Goal: Transaction & Acquisition: Purchase product/service

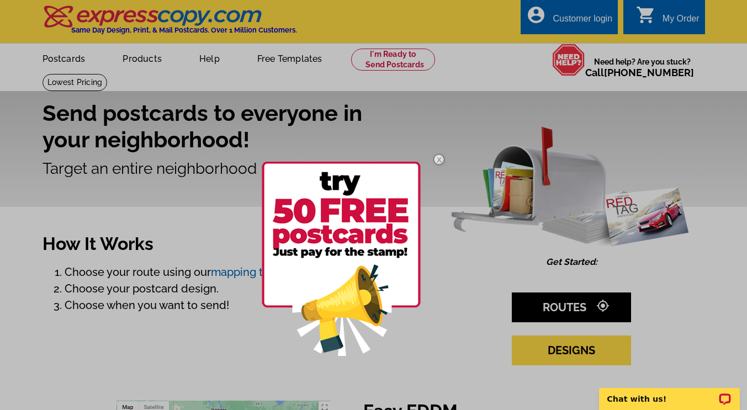
click at [436, 162] on img at bounding box center [439, 159] width 32 height 32
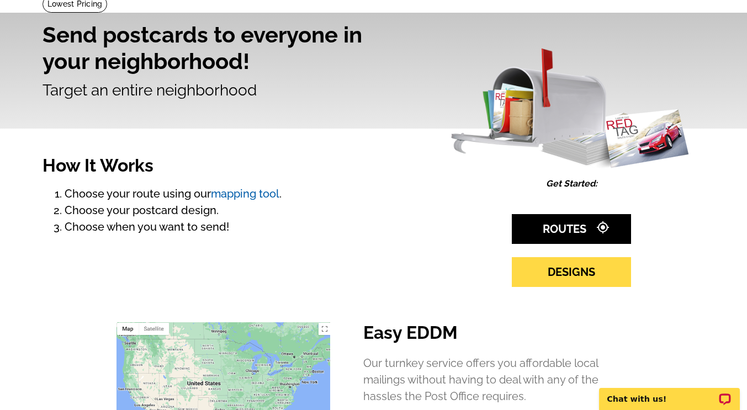
scroll to position [79, 0]
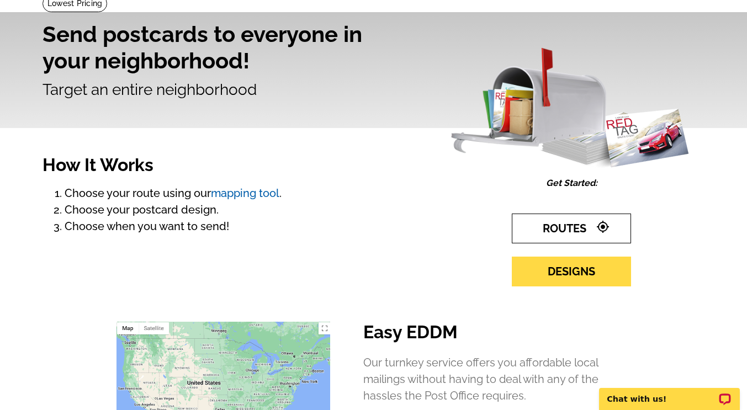
click at [595, 228] on link "ROUTES gps_fixed" at bounding box center [571, 229] width 119 height 30
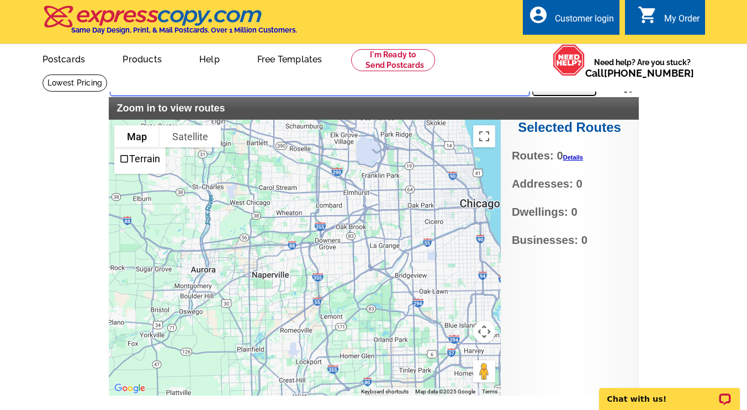
click at [130, 88] on input "text" at bounding box center [319, 86] width 419 height 20
type input "60532"
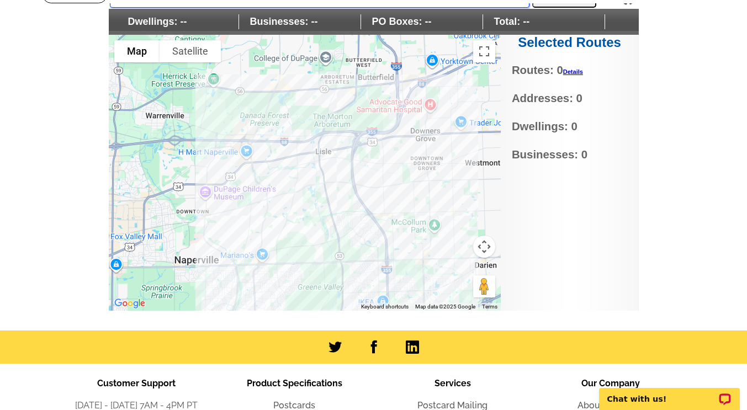
scroll to position [62, 0]
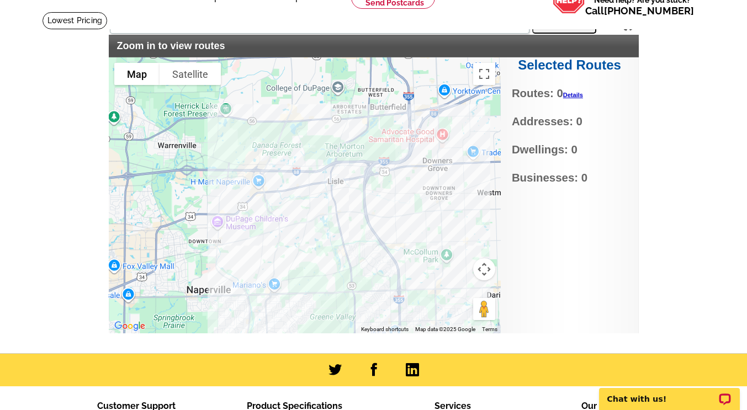
click at [403, 236] on div at bounding box center [305, 195] width 392 height 276
click at [406, 231] on div at bounding box center [305, 195] width 392 height 276
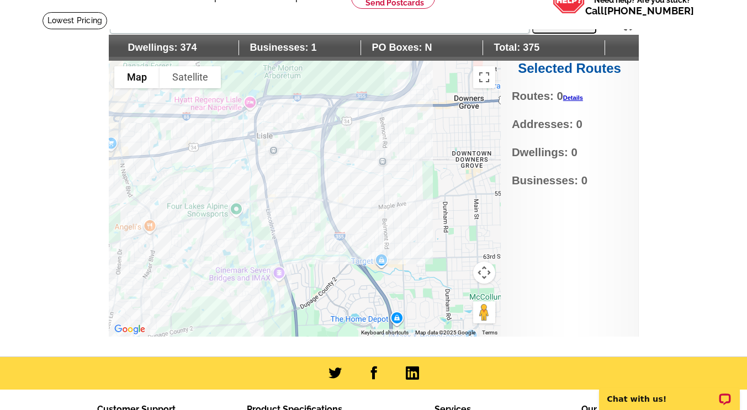
click at [304, 228] on div at bounding box center [305, 199] width 392 height 276
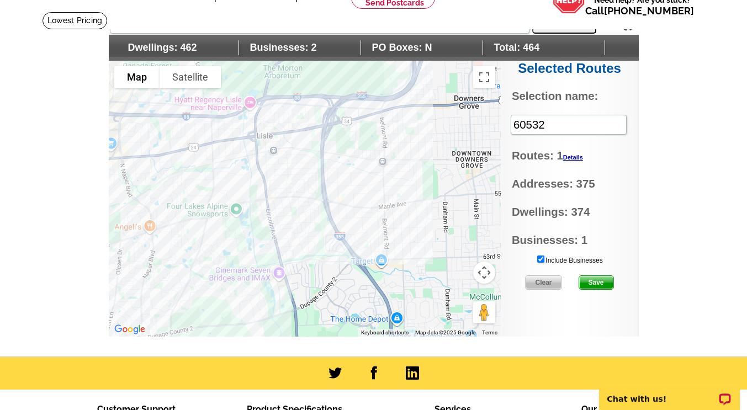
click at [287, 234] on div at bounding box center [305, 199] width 392 height 276
click at [281, 219] on div at bounding box center [305, 199] width 392 height 276
click at [311, 180] on div at bounding box center [305, 199] width 392 height 276
click at [275, 139] on div at bounding box center [305, 199] width 392 height 276
click at [289, 116] on div at bounding box center [305, 199] width 392 height 276
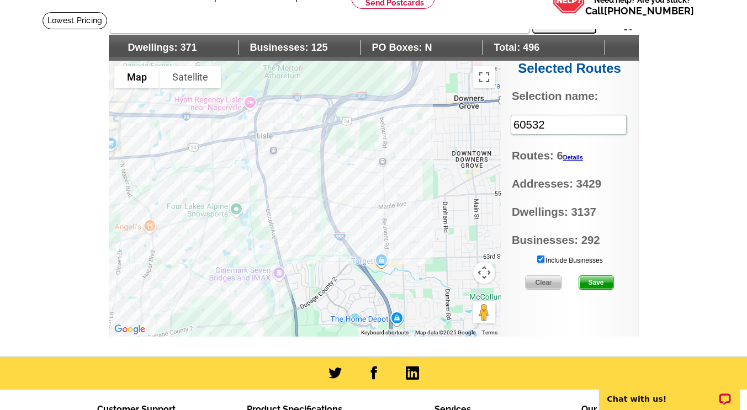
click at [306, 115] on div at bounding box center [305, 199] width 392 height 276
click at [540, 261] on input "Include Businesses" at bounding box center [540, 259] width 7 height 7
click at [594, 283] on span "Save" at bounding box center [596, 282] width 34 height 13
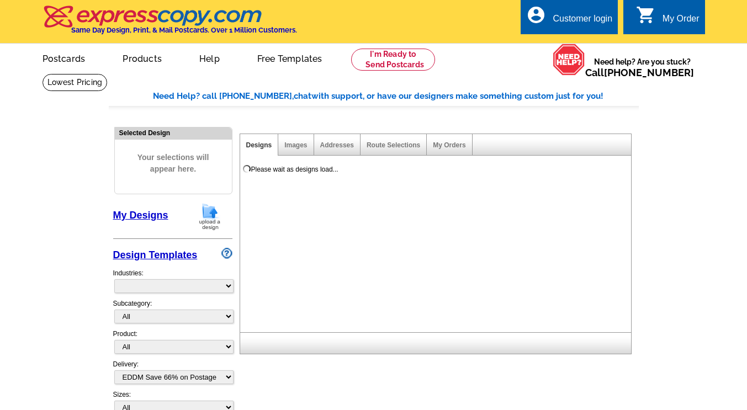
select select "4"
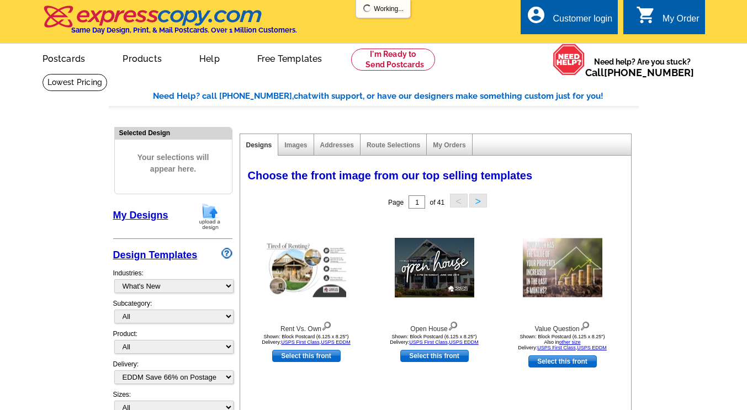
select select "785"
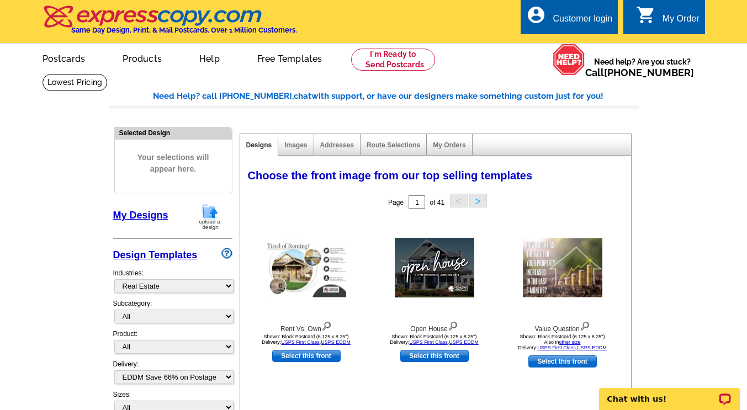
click at [136, 215] on link "My Designs" at bounding box center [140, 215] width 55 height 11
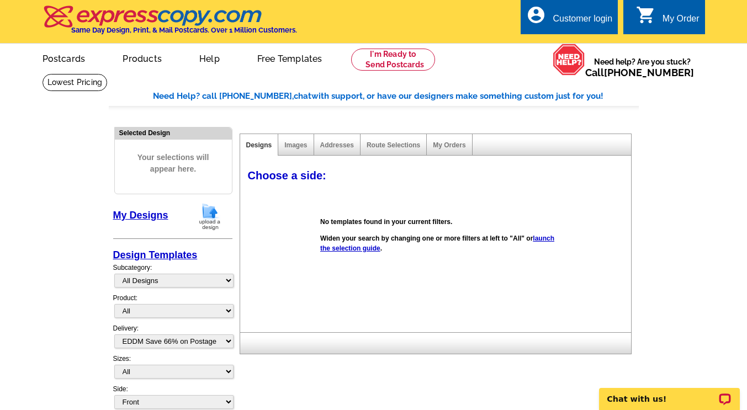
click at [210, 216] on img at bounding box center [209, 217] width 29 height 28
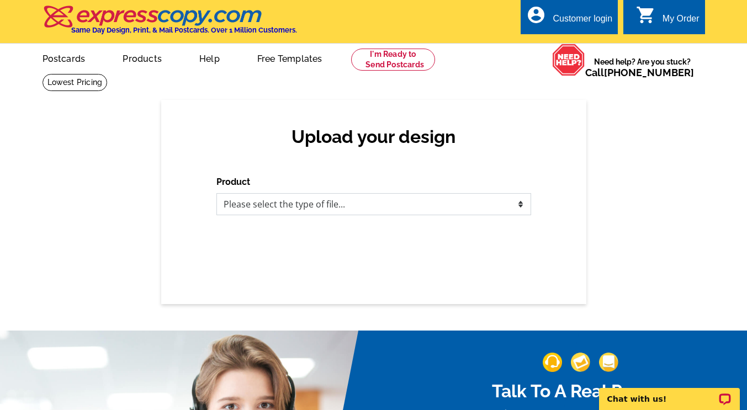
click at [233, 211] on select "Please select the type of file... Postcards Business Cards Letters and flyers G…" at bounding box center [373, 204] width 315 height 22
select select "1"
click at [216, 194] on select "Please select the type of file... Postcards Business Cards Letters and flyers G…" at bounding box center [373, 204] width 315 height 22
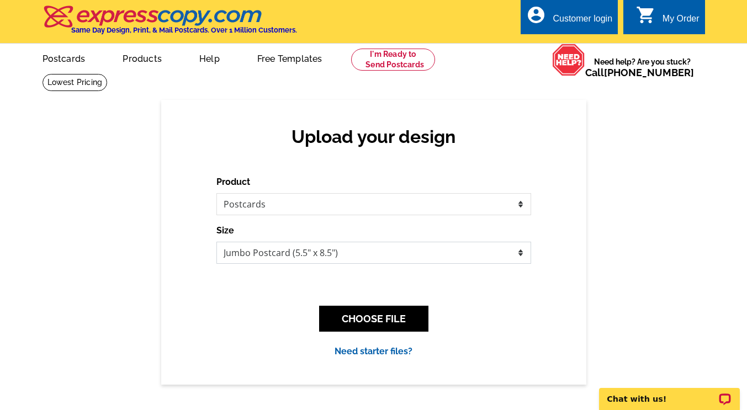
click at [242, 251] on select "Jumbo Postcard (5.5" x 8.5") Regular Postcard (4.25" x 5.6") Panoramic Postcard…" at bounding box center [373, 253] width 315 height 22
click at [216, 242] on select "Jumbo Postcard (5.5" x 8.5") Regular Postcard (4.25" x 5.6") Panoramic Postcard…" at bounding box center [373, 253] width 315 height 22
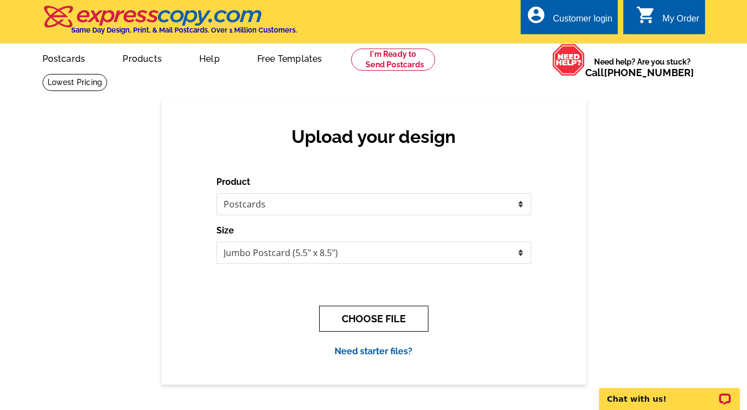
click at [347, 318] on button "CHOOSE FILE" at bounding box center [373, 319] width 109 height 26
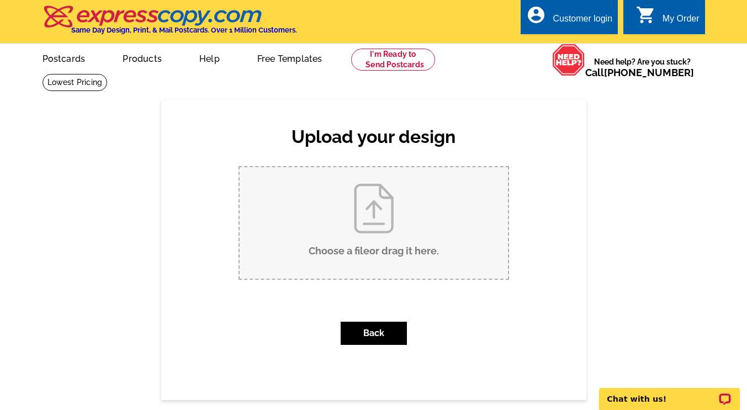
click at [357, 251] on input "Choose a file or drag it here ." at bounding box center [374, 222] width 268 height 111
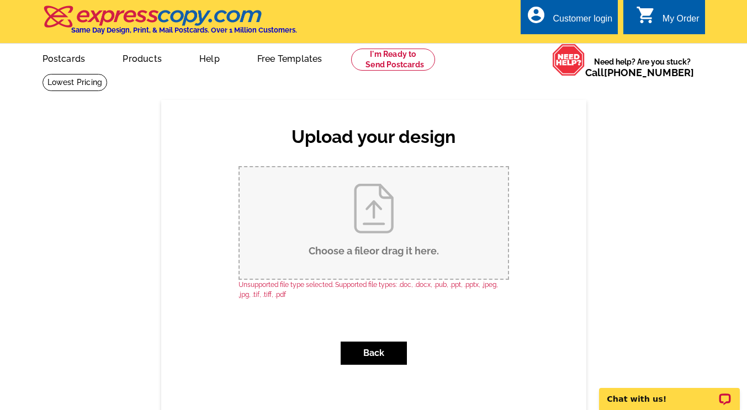
click at [353, 253] on input "Choose a file or drag it here ." at bounding box center [374, 222] width 268 height 111
type input "C:\fakepath\1.jpg"
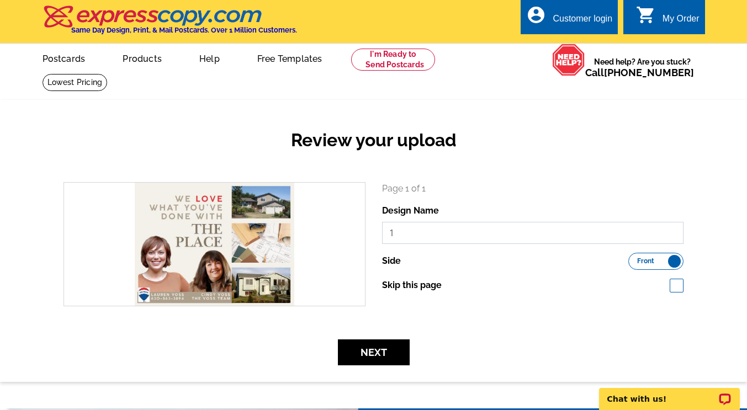
click at [416, 234] on input "1" at bounding box center [533, 233] width 302 height 22
type input "Lisle Mailer Front"
click at [382, 349] on button "Next" at bounding box center [374, 352] width 72 height 26
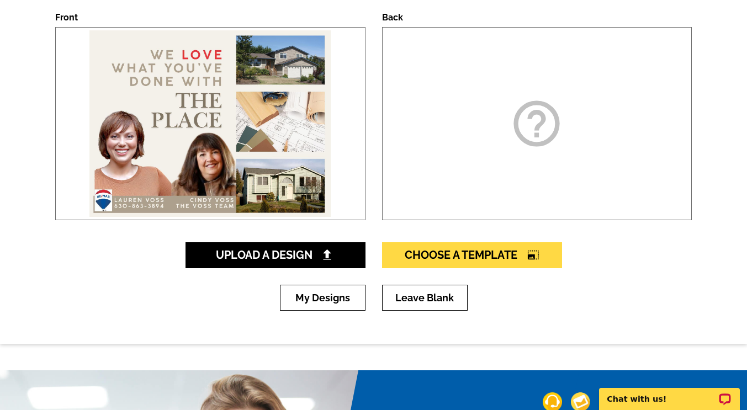
scroll to position [171, 0]
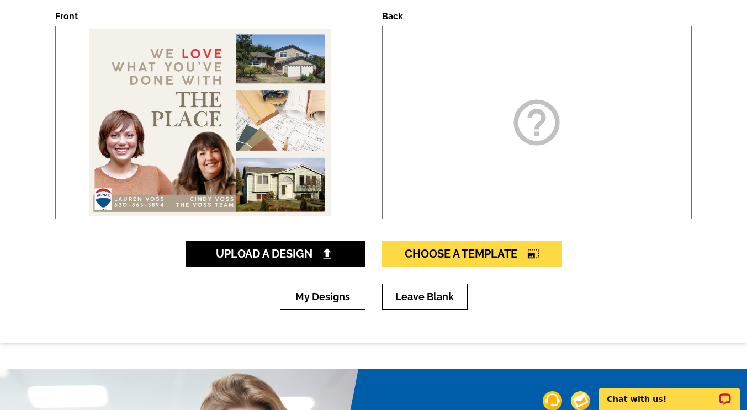
click at [540, 161] on div "help_outline" at bounding box center [537, 122] width 310 height 193
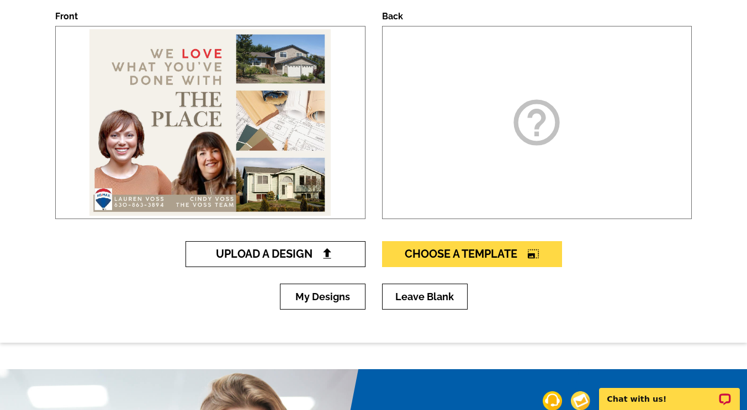
click at [320, 257] on span "Upload A Design" at bounding box center [275, 253] width 119 height 13
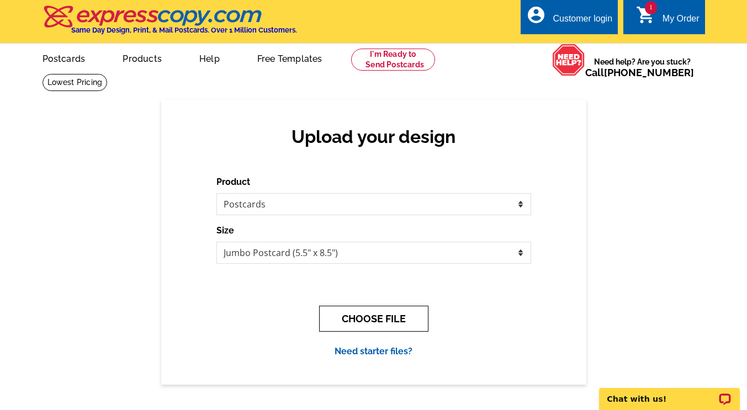
click at [343, 318] on button "CHOOSE FILE" at bounding box center [373, 319] width 109 height 26
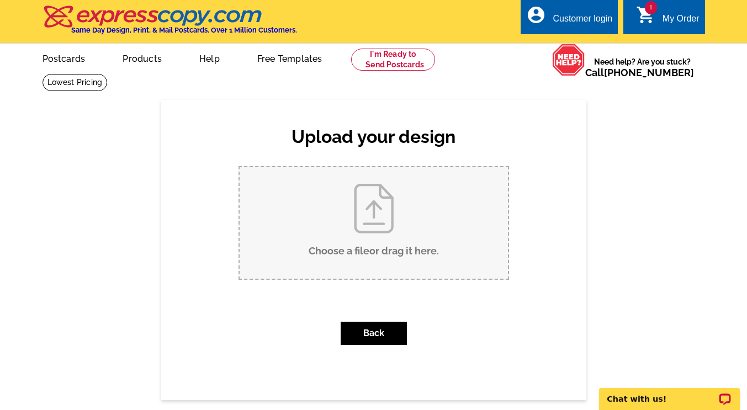
click at [359, 258] on input "Choose a file or drag it here ." at bounding box center [374, 222] width 268 height 111
type input "C:\fakepath\2.jpg"
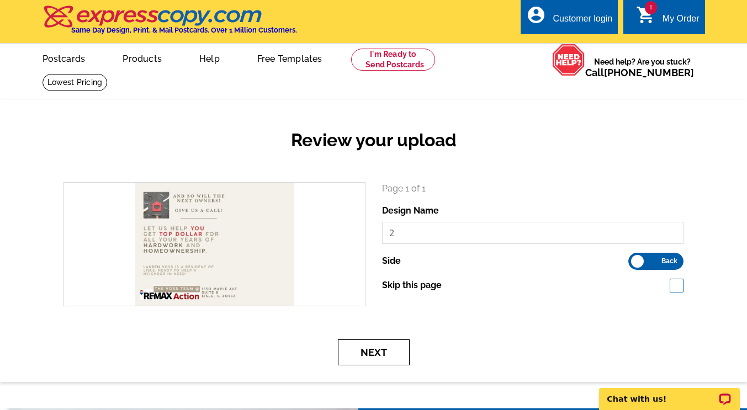
click at [375, 353] on button "Next" at bounding box center [374, 352] width 72 height 26
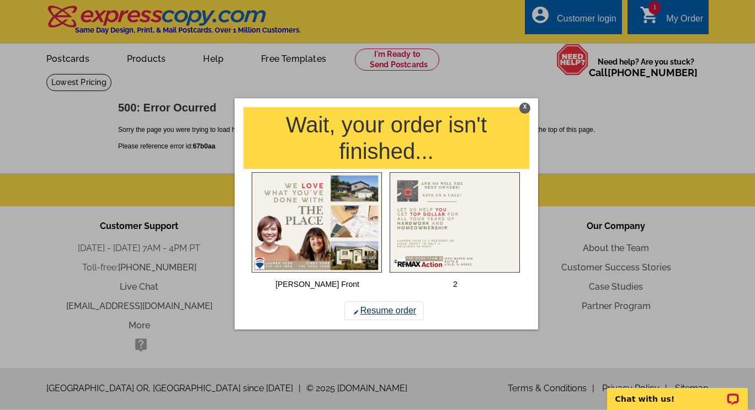
click at [392, 312] on link "Resume order" at bounding box center [383, 310] width 79 height 19
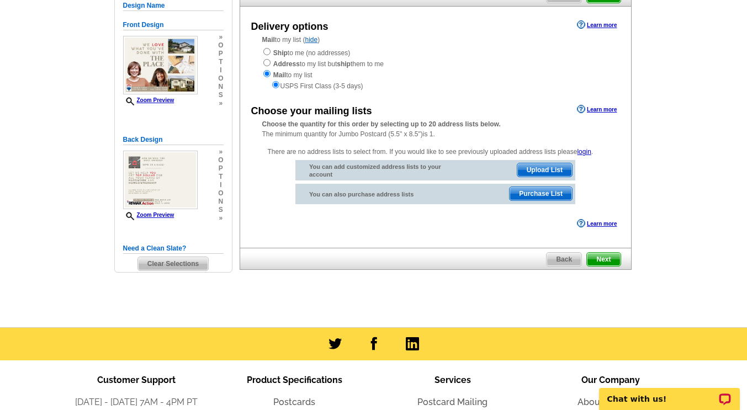
scroll to position [7, 0]
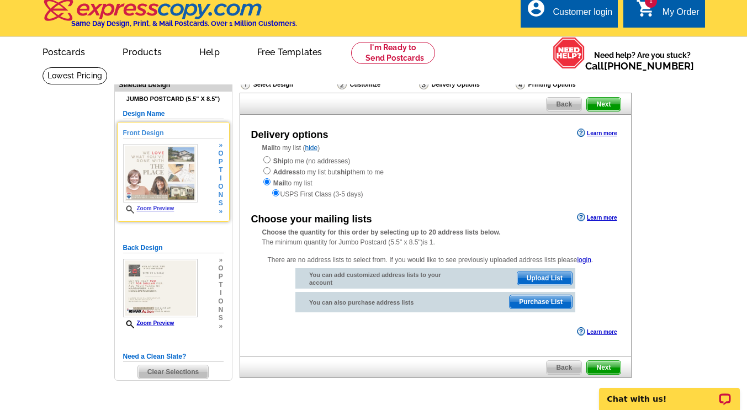
click at [219, 189] on span "o" at bounding box center [220, 187] width 5 height 8
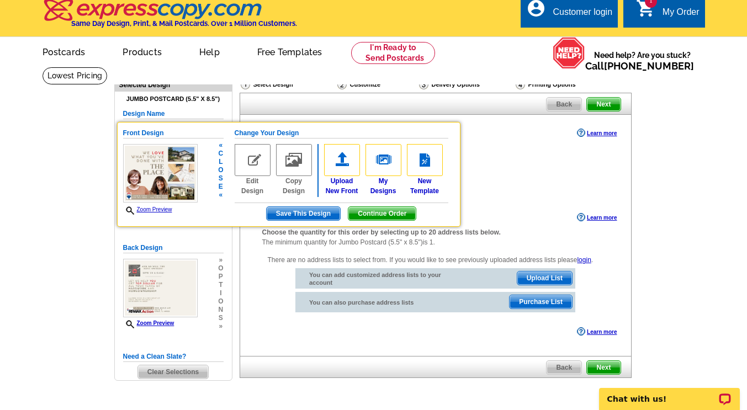
click at [166, 212] on link "Zoom Preview" at bounding box center [147, 209] width 49 height 6
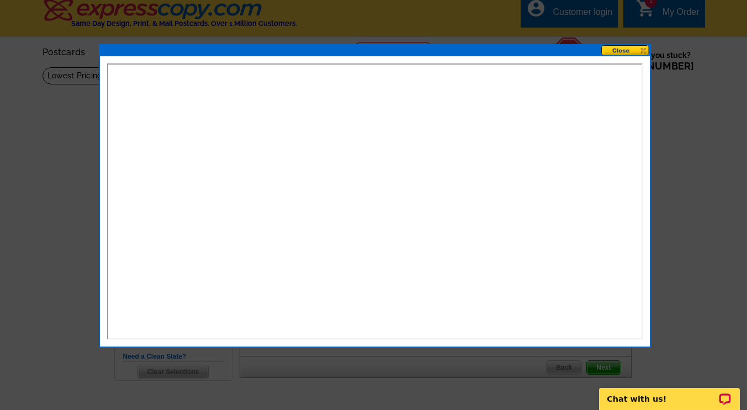
click at [620, 49] on button at bounding box center [625, 50] width 49 height 10
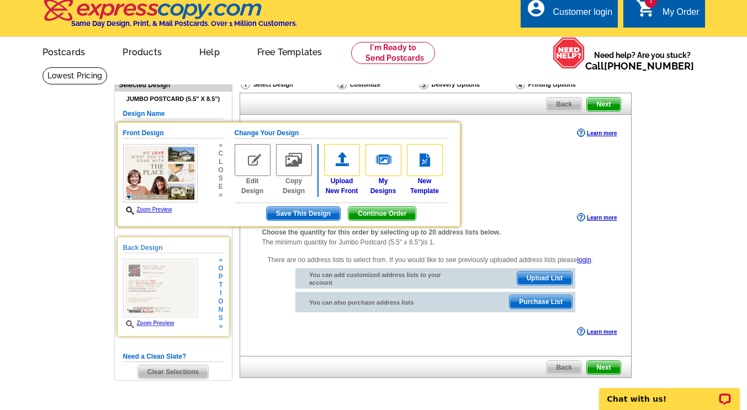
click at [161, 324] on link "Zoom Preview" at bounding box center [148, 323] width 51 height 6
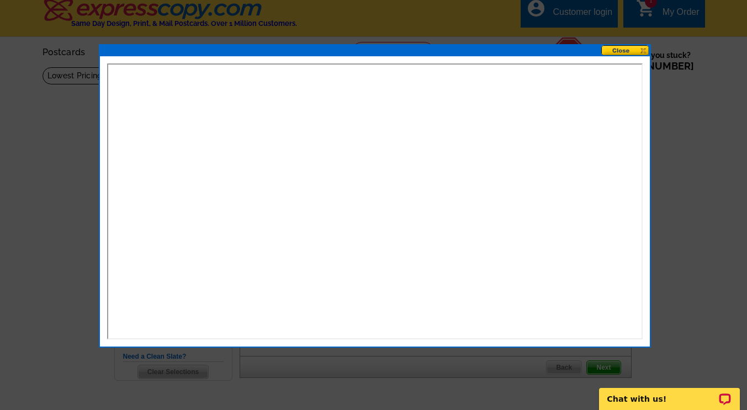
click at [622, 48] on button at bounding box center [625, 50] width 49 height 10
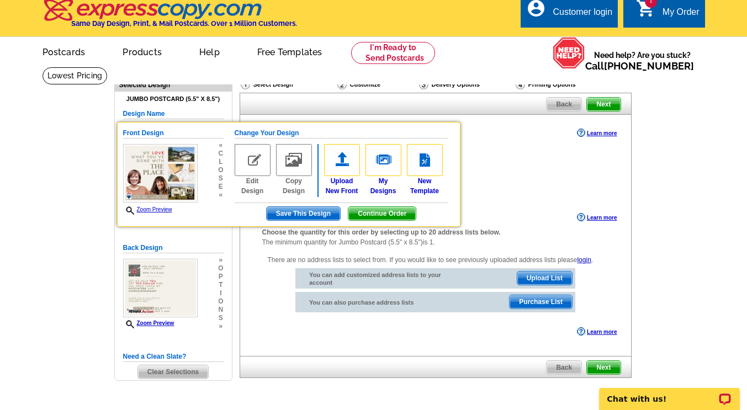
click at [693, 188] on main "Need Help? call 800-260-5887, chat with support, or have our designers make som…" at bounding box center [373, 251] width 747 height 369
click at [223, 184] on span "e" at bounding box center [220, 187] width 5 height 8
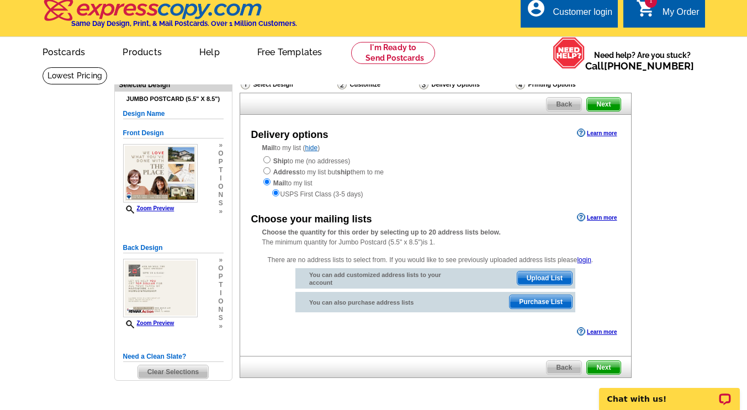
click at [220, 184] on span "o" at bounding box center [220, 187] width 5 height 8
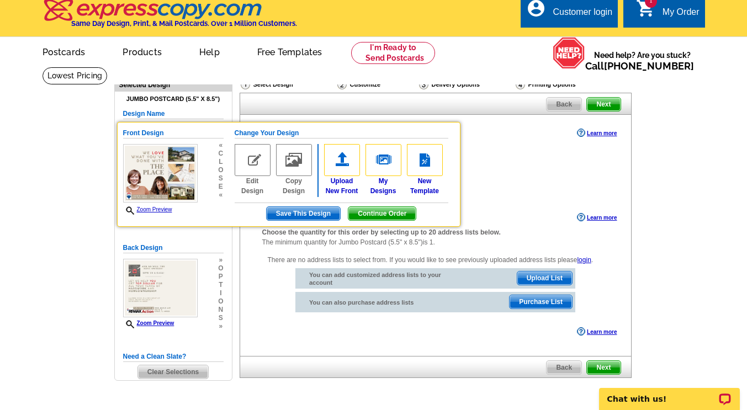
click at [220, 184] on span "e" at bounding box center [220, 187] width 5 height 8
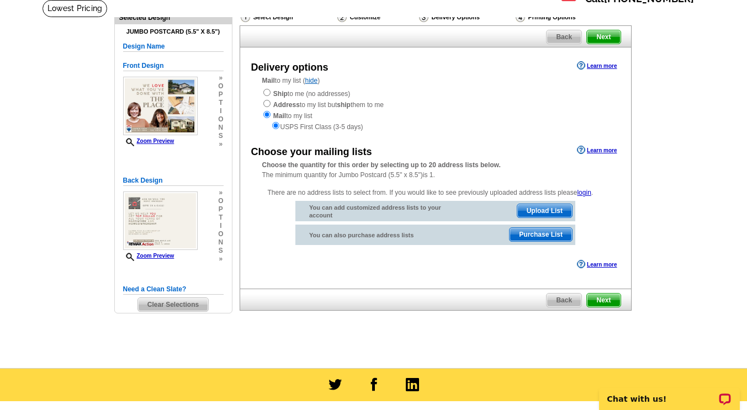
scroll to position [50, 0]
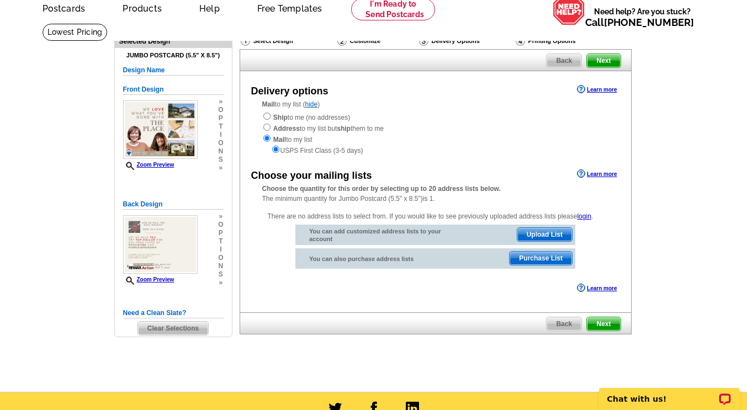
click at [525, 262] on span "Purchase List" at bounding box center [540, 258] width 62 height 13
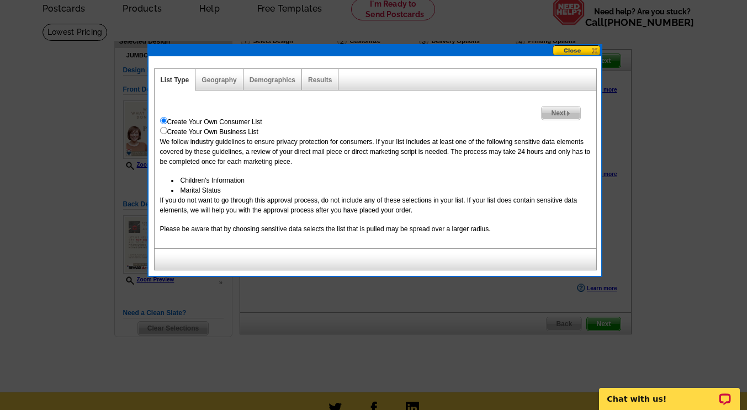
click at [561, 113] on span "Next" at bounding box center [560, 113] width 38 height 13
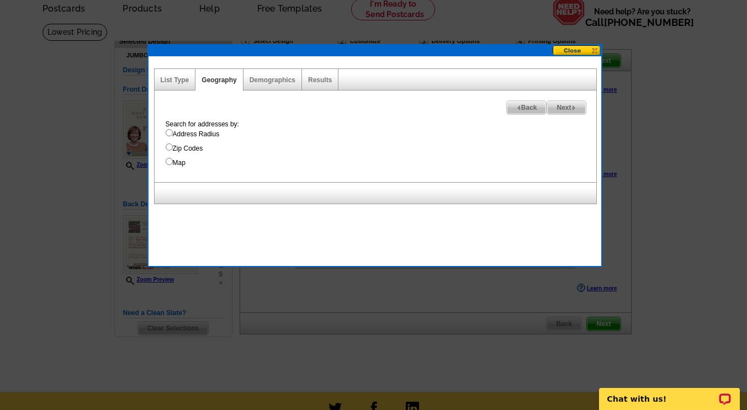
click at [168, 146] on input "Zip Codes" at bounding box center [169, 146] width 7 height 7
radio input "true"
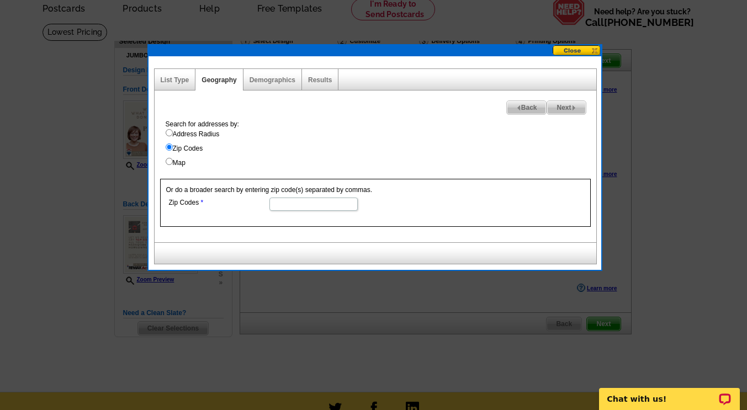
click at [273, 207] on input "Zip Codes" at bounding box center [313, 204] width 88 height 13
type input "60532"
select select
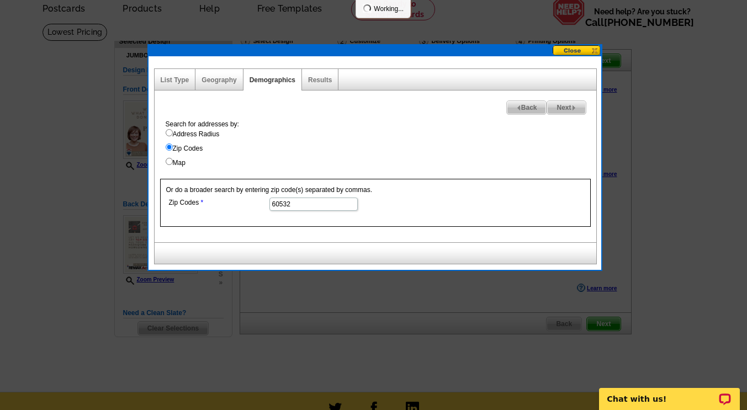
select select
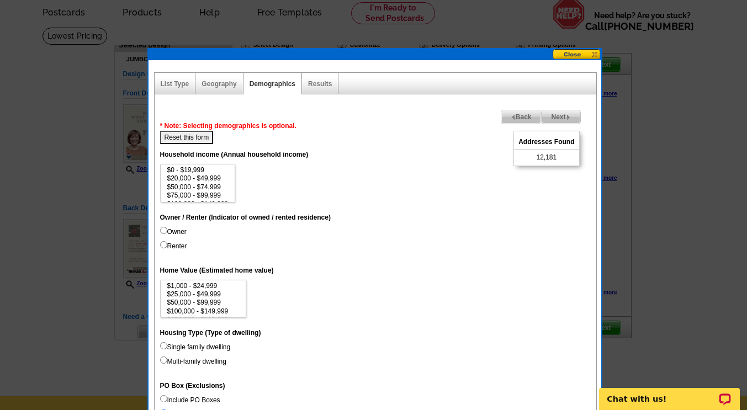
scroll to position [45, 0]
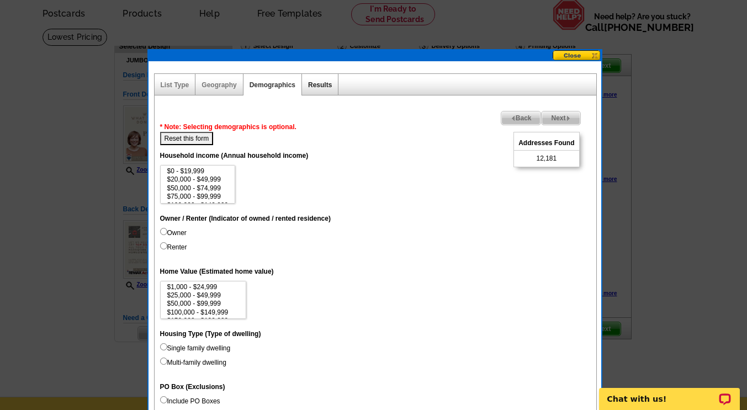
click at [322, 87] on link "Results" at bounding box center [320, 85] width 24 height 8
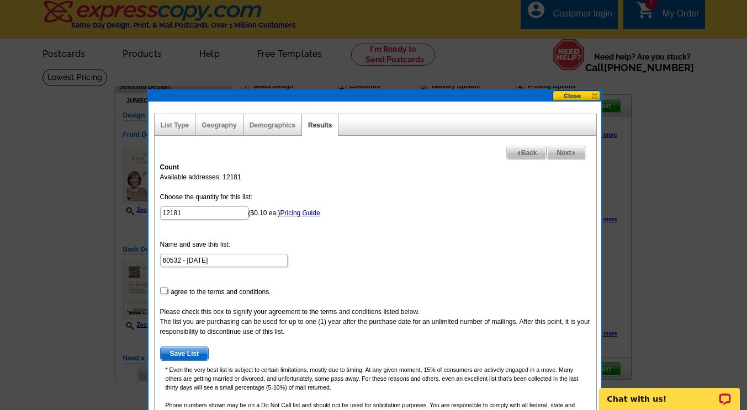
scroll to position [4, 0]
click at [576, 94] on button at bounding box center [576, 96] width 49 height 10
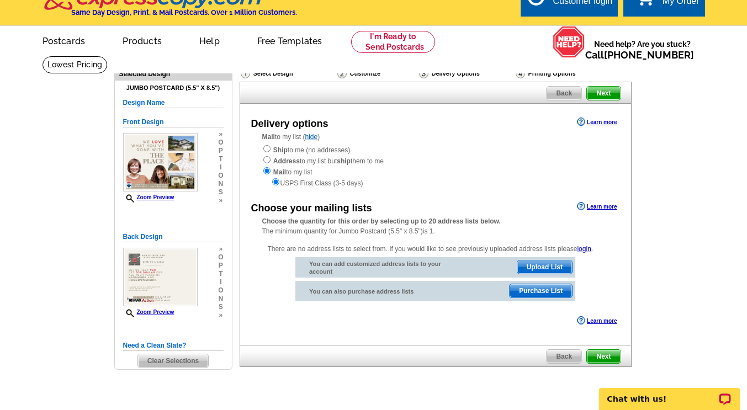
scroll to position [18, 0]
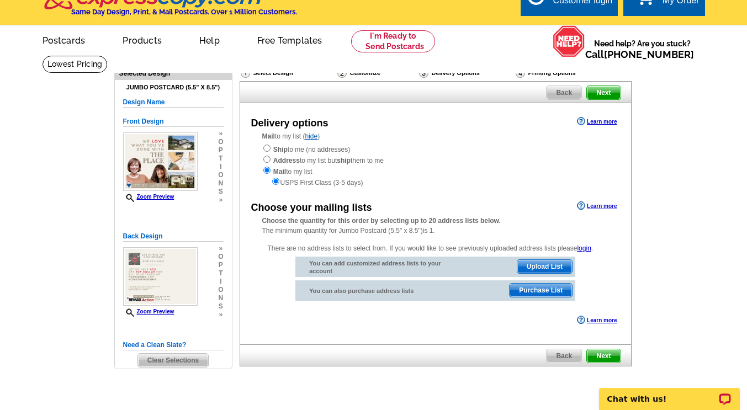
click at [599, 210] on link "Learn more" at bounding box center [597, 205] width 40 height 9
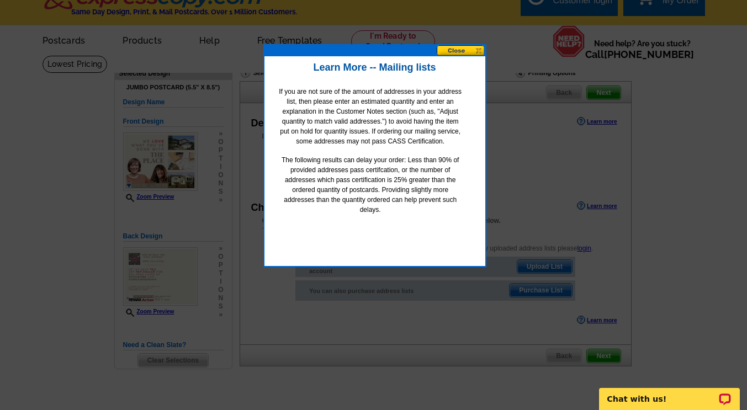
click at [465, 51] on button at bounding box center [461, 50] width 49 height 10
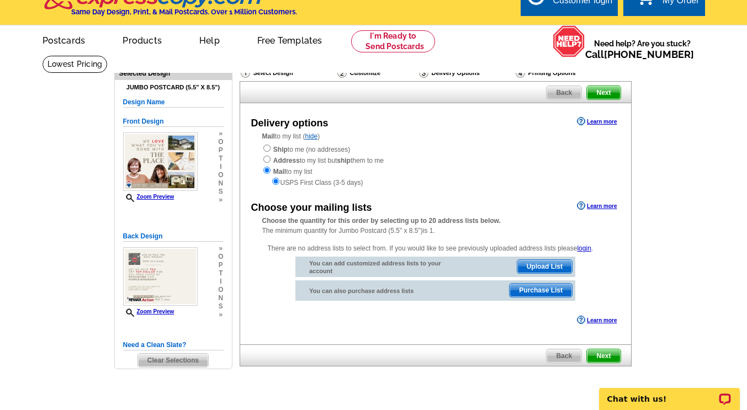
click at [599, 321] on link "Learn more" at bounding box center [597, 320] width 40 height 9
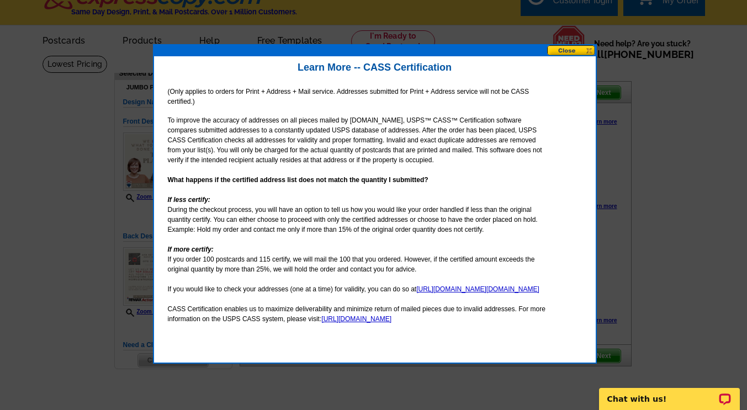
click at [565, 52] on button at bounding box center [571, 50] width 49 height 10
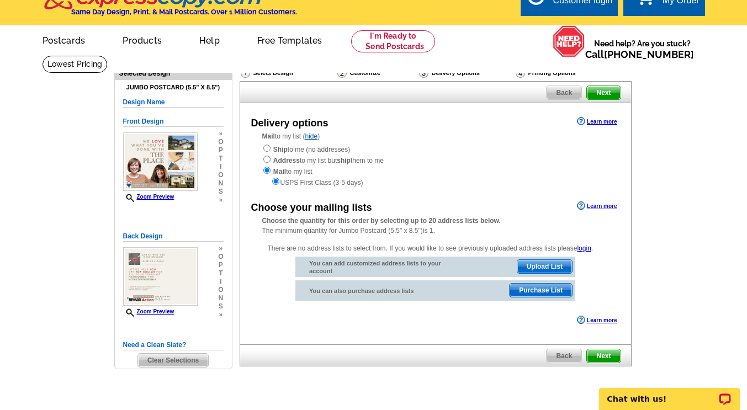
click at [552, 291] on span "Purchase List" at bounding box center [540, 290] width 62 height 13
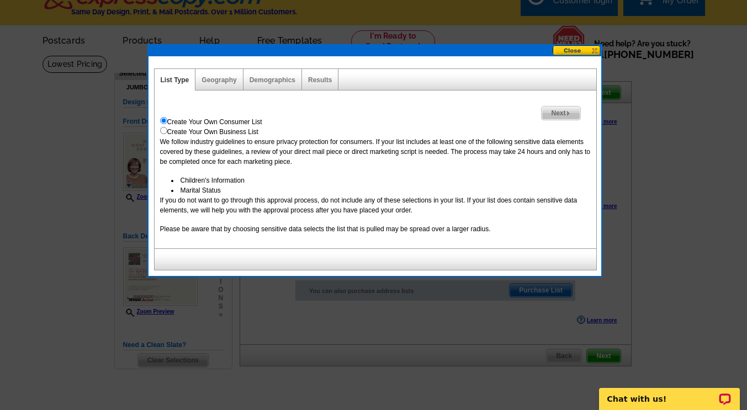
click at [556, 113] on span "Next" at bounding box center [560, 113] width 38 height 13
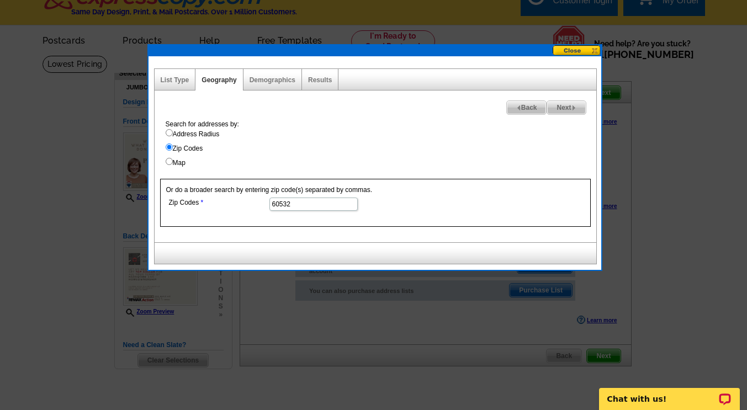
click at [169, 163] on input "Map" at bounding box center [169, 161] width 7 height 7
radio input "true"
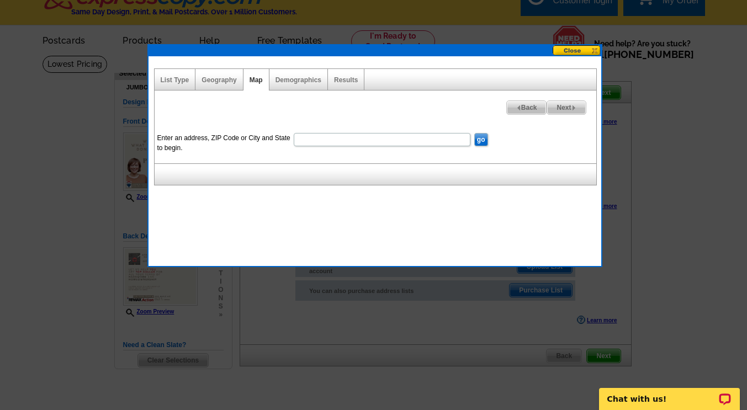
click at [328, 142] on input "Enter an address, ZIP Code or City and State to begin." at bounding box center [382, 139] width 177 height 13
type input "60532"
click at [483, 141] on input "go" at bounding box center [481, 139] width 14 height 13
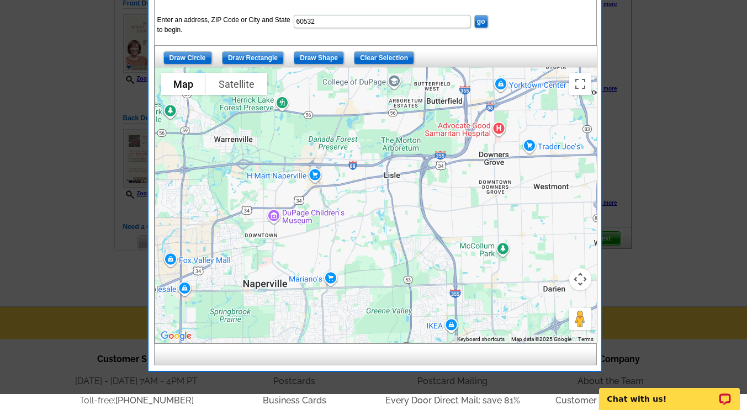
scroll to position [114, 0]
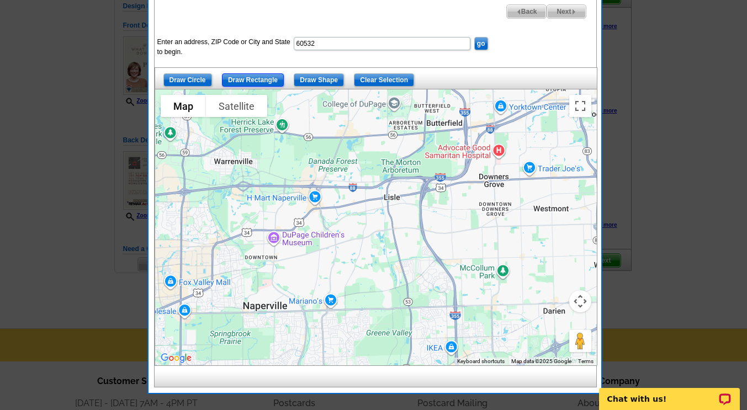
click at [247, 79] on input "Draw Rectangle" at bounding box center [253, 79] width 62 height 13
click at [432, 173] on div at bounding box center [376, 227] width 442 height 276
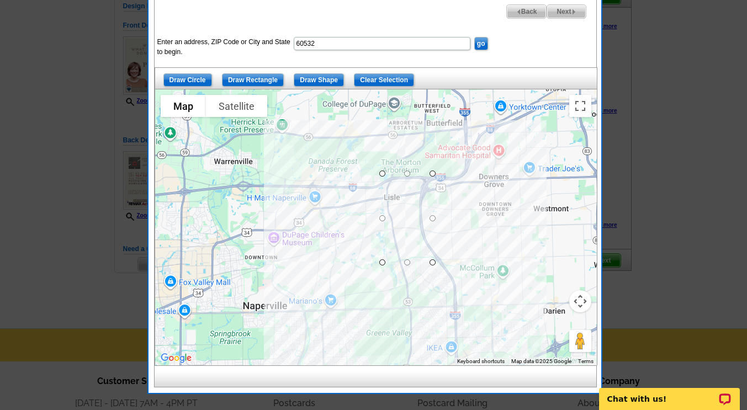
click at [381, 262] on div at bounding box center [376, 227] width 442 height 276
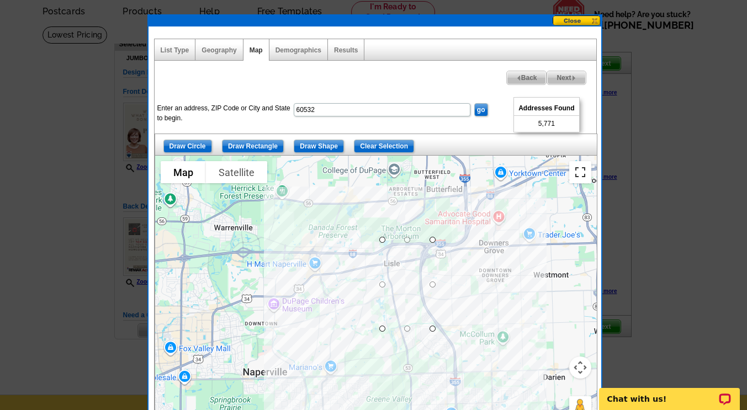
scroll to position [47, 0]
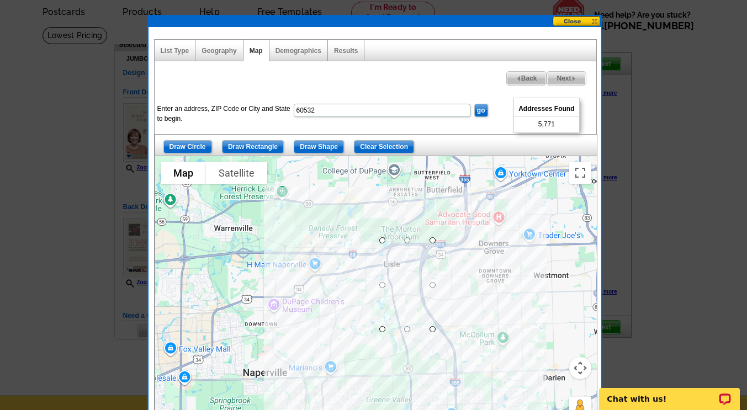
click at [570, 79] on span "Next" at bounding box center [566, 78] width 38 height 13
select select
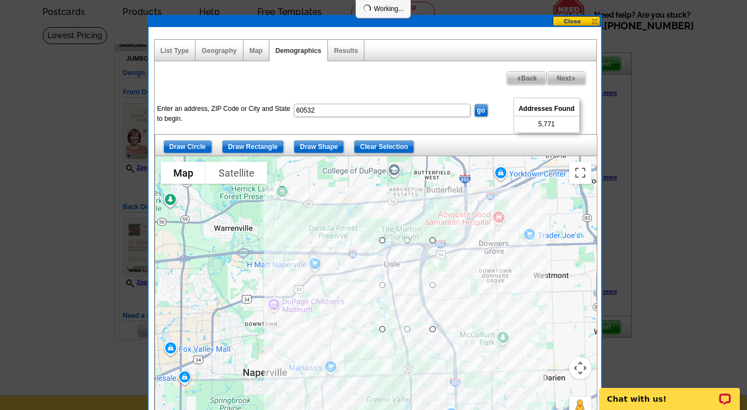
select select
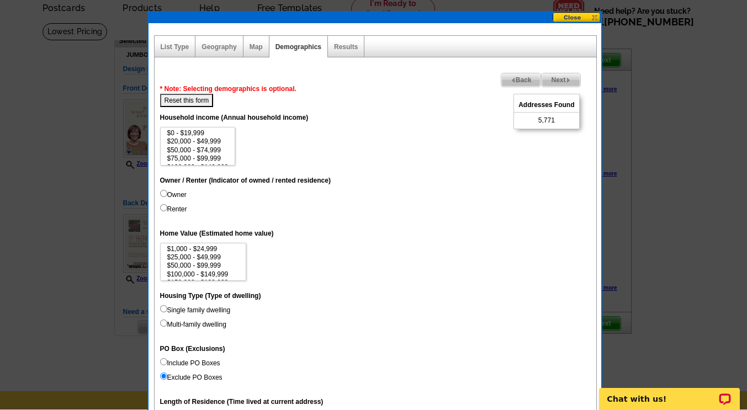
scroll to position [51, 0]
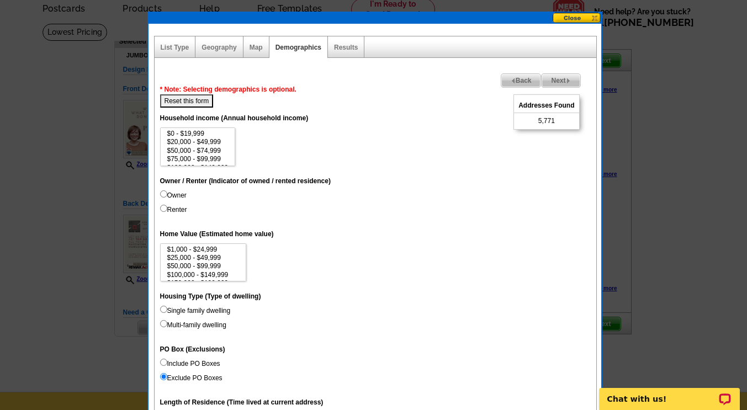
click at [161, 194] on input "Owner" at bounding box center [163, 193] width 7 height 7
radio input "true"
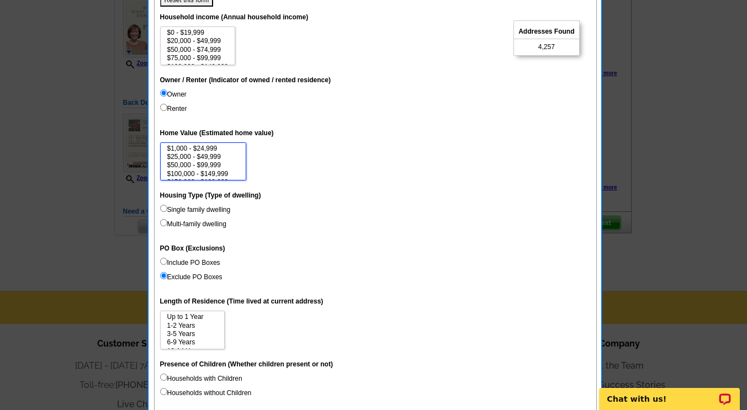
scroll to position [143, 0]
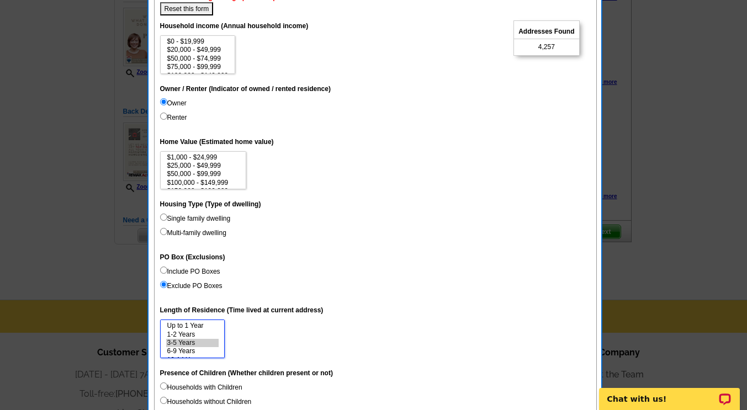
click at [188, 346] on option "3-5 Years" at bounding box center [192, 343] width 52 height 8
click at [188, 350] on option "6-9 Years" at bounding box center [192, 351] width 52 height 8
click at [211, 352] on option "15 Years or more" at bounding box center [192, 352] width 52 height 8
click at [192, 343] on option "10-14 Years" at bounding box center [192, 343] width 52 height 8
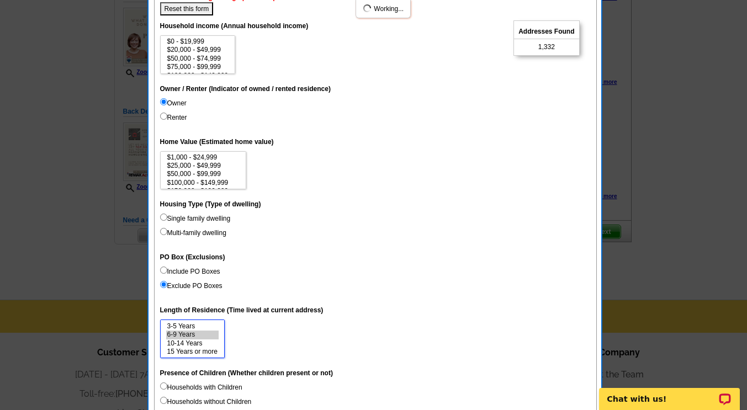
click at [189, 337] on option "6-9 Years" at bounding box center [192, 335] width 52 height 8
select select "3-5"
click at [189, 328] on option "3-5 Years" at bounding box center [192, 326] width 52 height 8
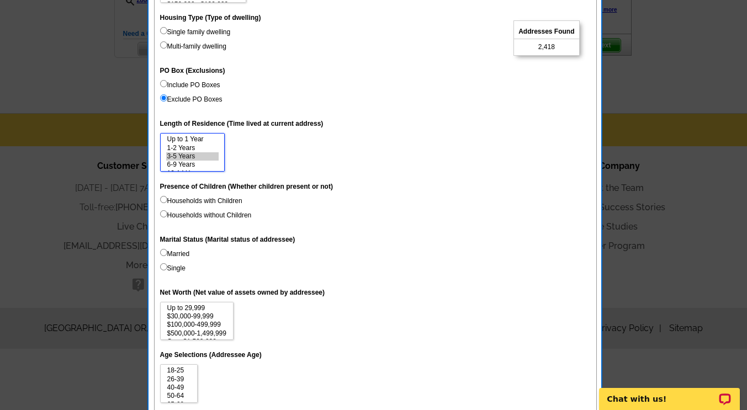
scroll to position [410, 0]
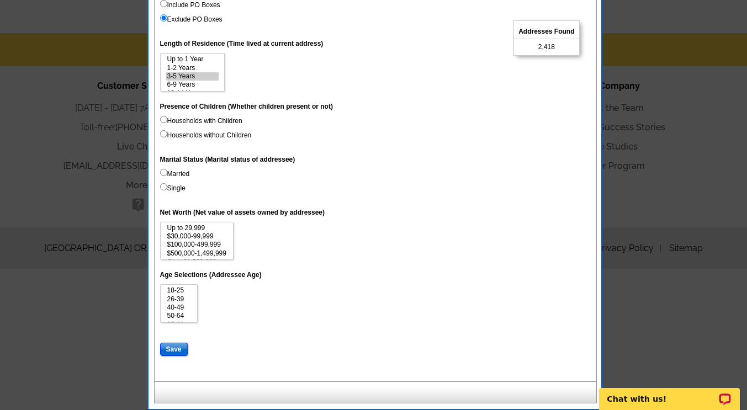
click at [180, 350] on input "Save" at bounding box center [174, 349] width 28 height 13
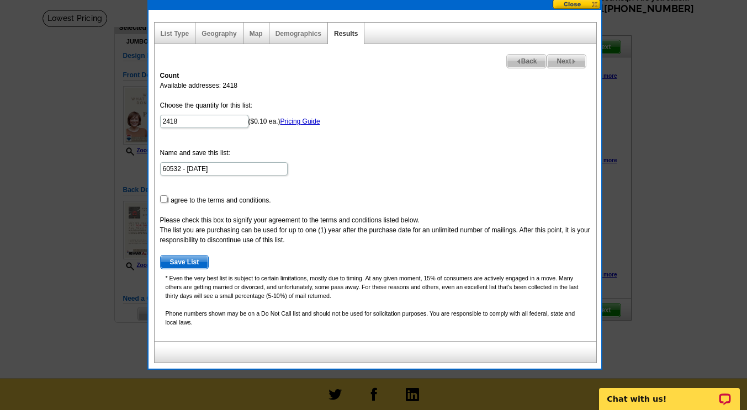
scroll to position [62, 0]
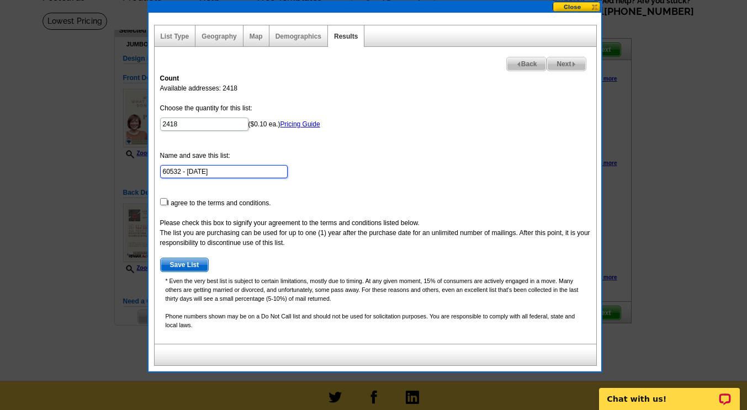
click at [213, 173] on input "60532 - Sep 29" at bounding box center [223, 171] width 127 height 13
type input "60532 - Sep 29 - 3+ Year Residences"
click at [160, 202] on input "checkbox" at bounding box center [163, 201] width 7 height 7
checkbox input "true"
click at [172, 264] on span "Save List" at bounding box center [185, 264] width 48 height 13
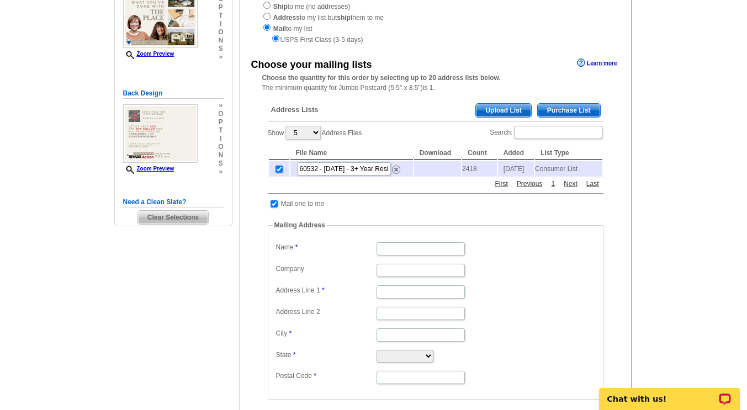
scroll to position [189, 0]
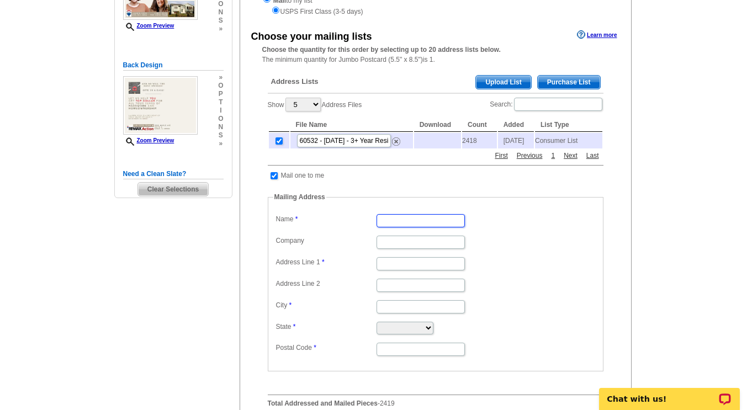
click at [412, 227] on input "Name" at bounding box center [420, 220] width 88 height 13
type input "[PERSON_NAME]"
type input "Residential"
type input "5718 Primrose Ave"
type input "Lisle"
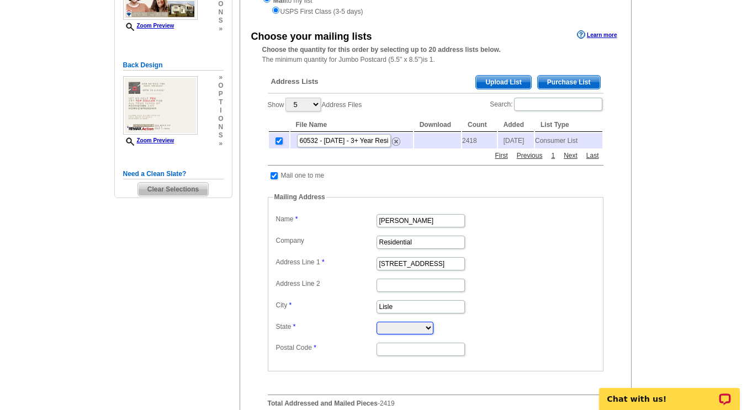
select select "IL"
type input "60532"
click at [426, 226] on input "Lauren R Voss" at bounding box center [420, 220] width 88 height 13
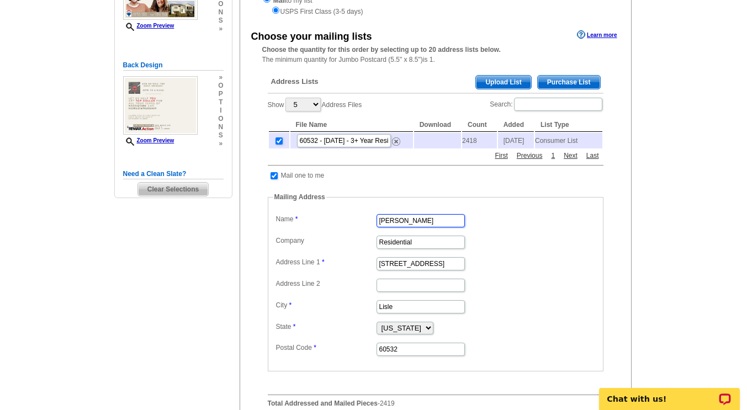
click at [426, 226] on input "Lauren R Voss" at bounding box center [420, 220] width 88 height 13
type input "Resident"
click at [424, 243] on input "Residential" at bounding box center [420, 242] width 88 height 13
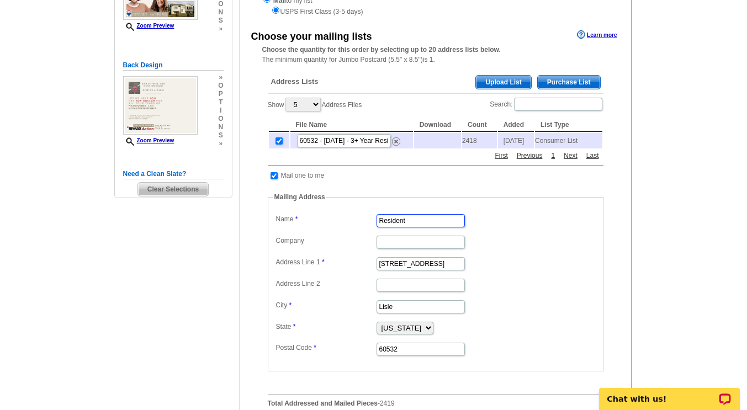
click at [379, 227] on input "Resident" at bounding box center [420, 220] width 88 height 13
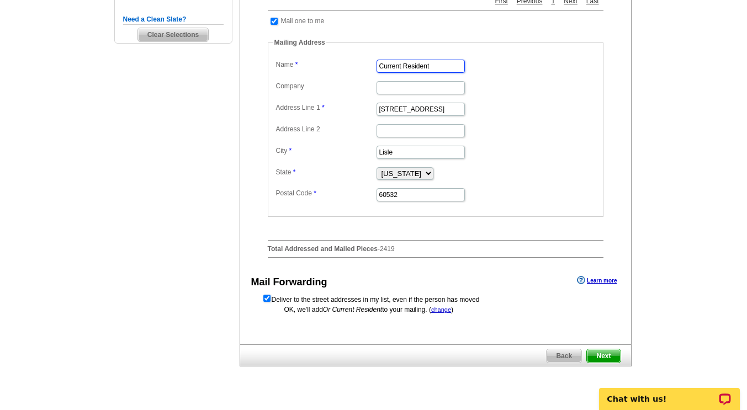
scroll to position [352, 0]
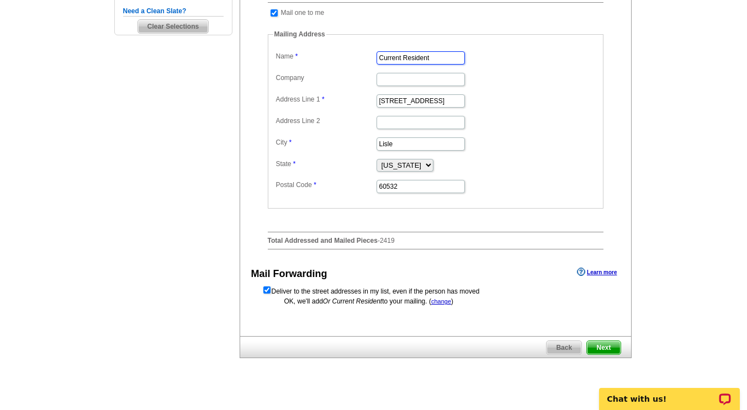
type input "Current Resident"
click at [599, 352] on span "Next" at bounding box center [603, 347] width 33 height 13
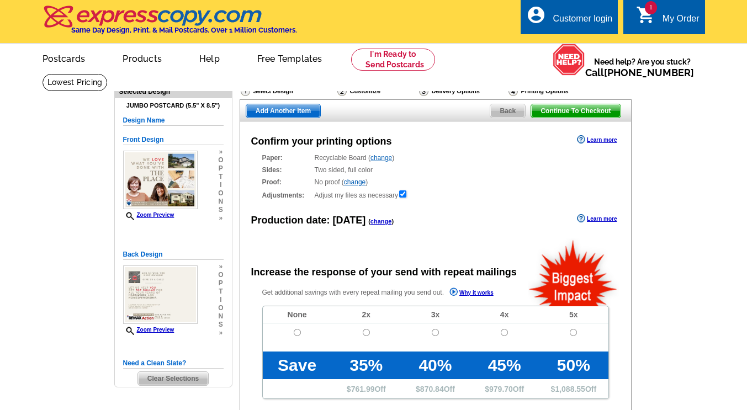
radio input "false"
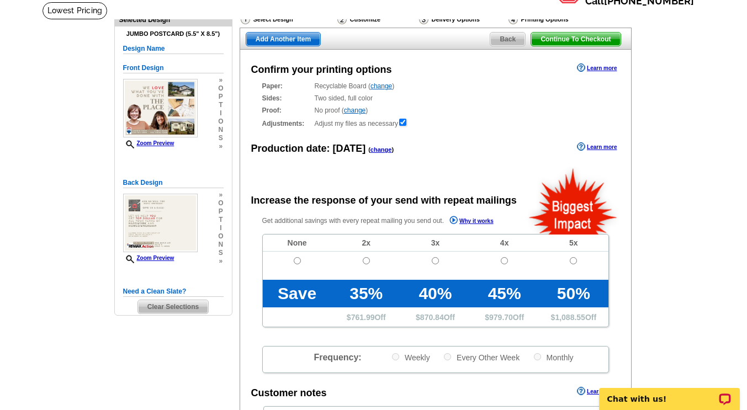
scroll to position [71, 0]
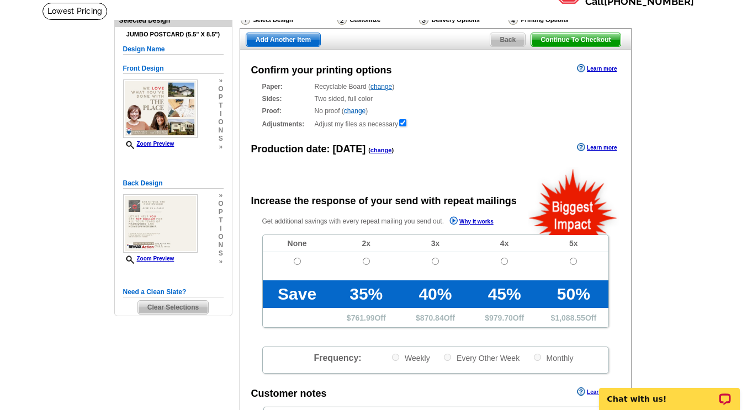
click at [379, 90] on link "change" at bounding box center [381, 87] width 22 height 8
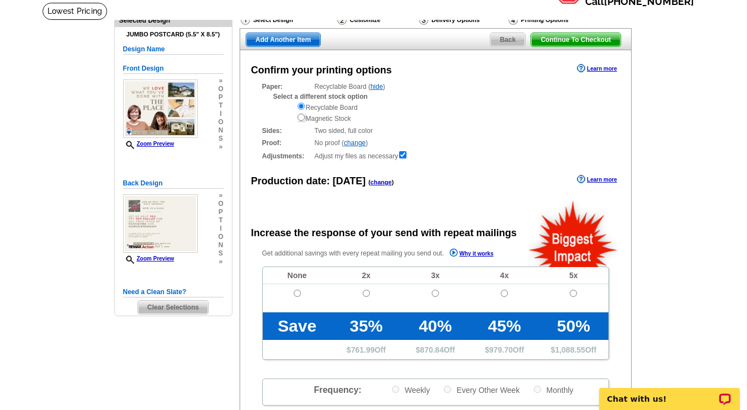
click at [300, 119] on input "radio" at bounding box center [300, 117] width 7 height 7
radio input "true"
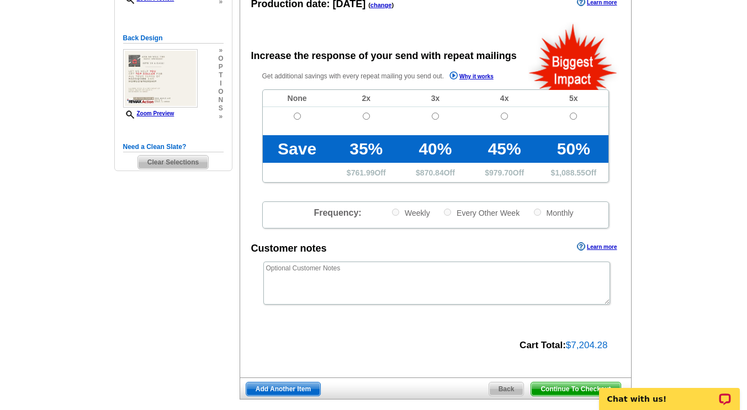
scroll to position [0, 0]
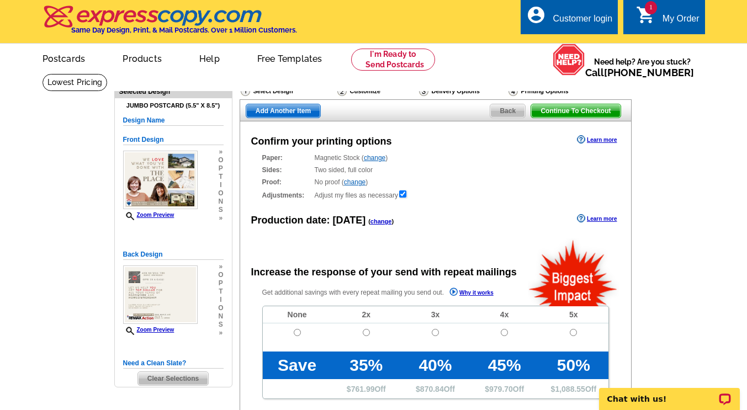
click at [379, 160] on link "change" at bounding box center [375, 158] width 22 height 8
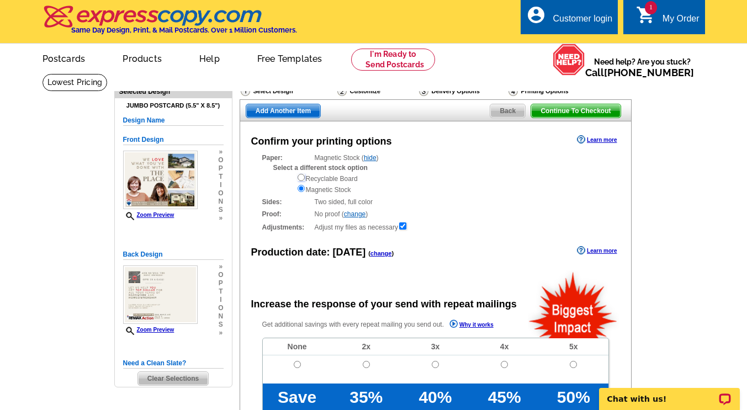
click at [301, 179] on input "radio" at bounding box center [300, 177] width 7 height 7
radio input "true"
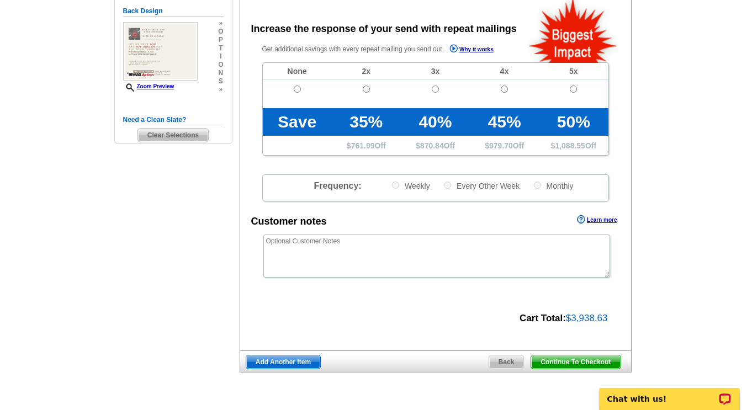
scroll to position [242, 0]
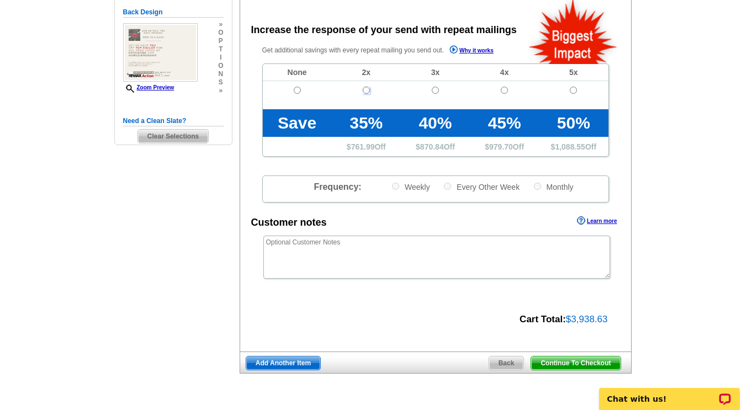
click at [364, 91] on input "radio" at bounding box center [366, 90] width 7 height 7
radio input "true"
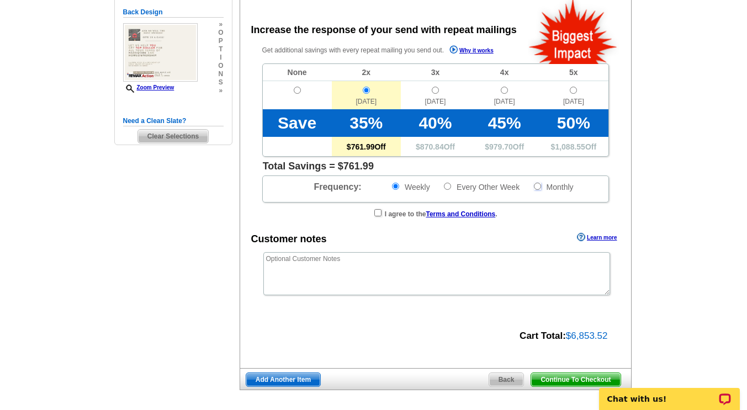
click at [535, 188] on input "Monthly" at bounding box center [537, 186] width 7 height 7
radio input "true"
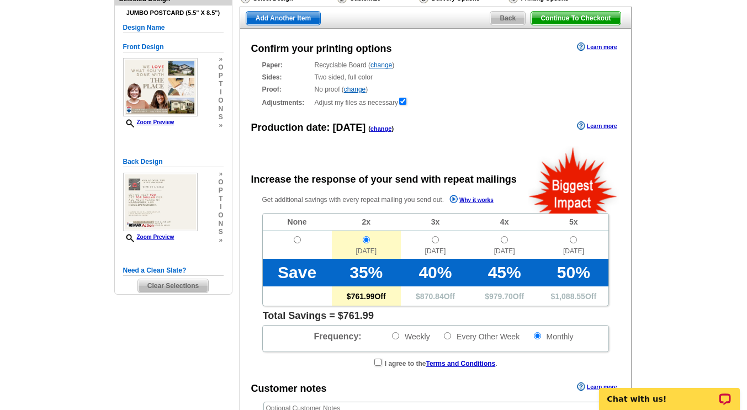
scroll to position [92, 0]
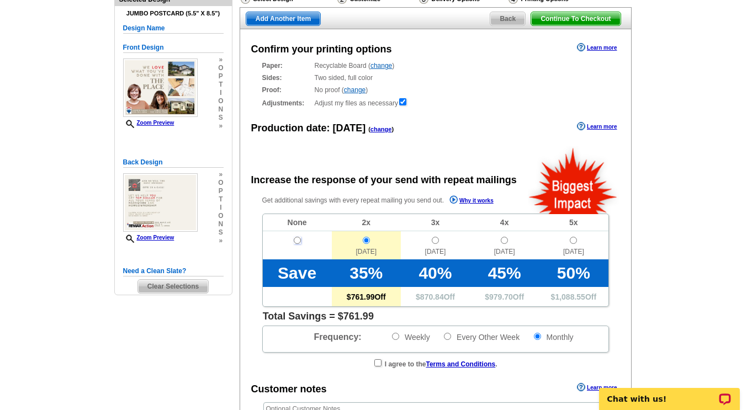
click at [295, 241] on input "radio" at bounding box center [297, 240] width 7 height 7
radio input "true"
radio input "false"
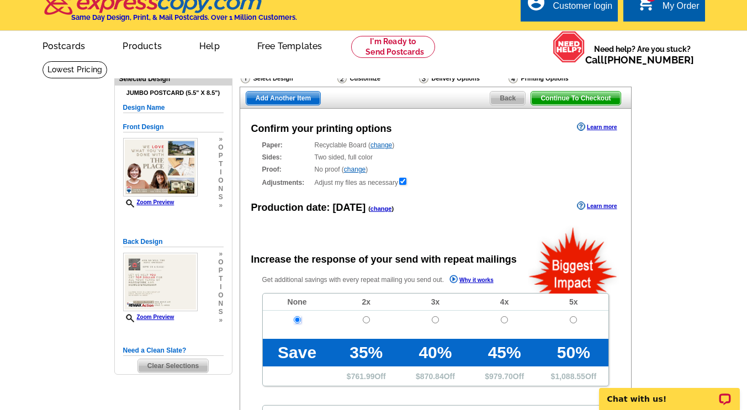
scroll to position [12, 0]
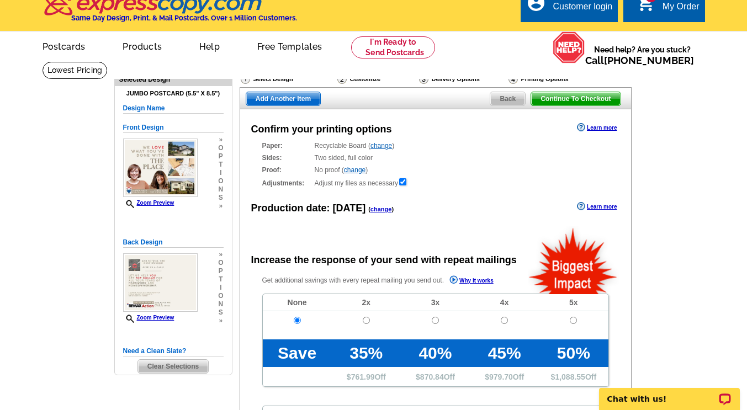
click at [297, 104] on span "Add Another Item" at bounding box center [283, 98] width 74 height 13
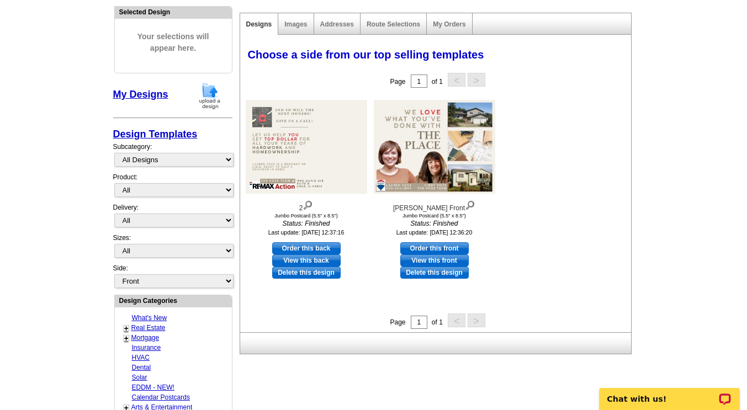
scroll to position [120, 0]
click at [440, 164] on img at bounding box center [434, 147] width 121 height 94
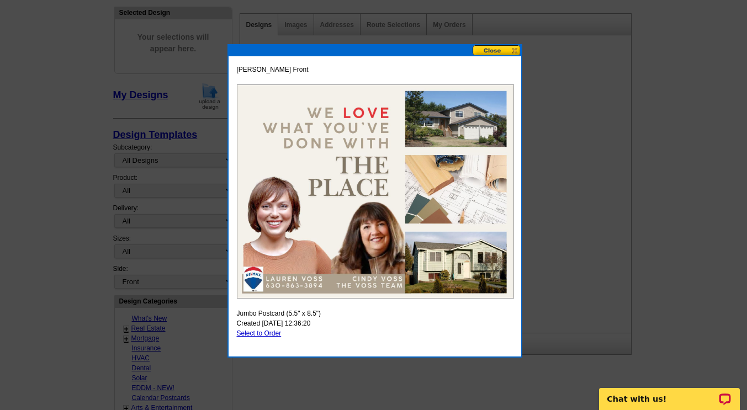
click at [502, 48] on button at bounding box center [496, 50] width 49 height 10
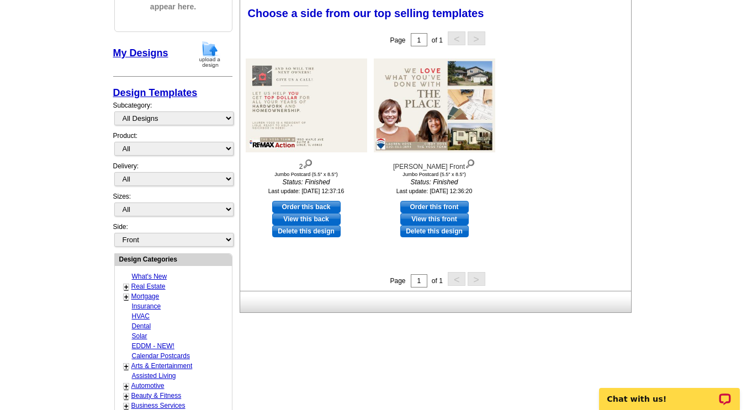
scroll to position [162, 0]
click at [142, 152] on select "All Postcards Letters and flyers Business Cards Door Hangers Greeting Cards" at bounding box center [173, 149] width 119 height 14
select select "1"
click at [114, 143] on select "All Postcards Letters and flyers Business Cards Door Hangers Greeting Cards" at bounding box center [173, 149] width 119 height 14
click at [450, 209] on link "Order this front" at bounding box center [434, 207] width 68 height 12
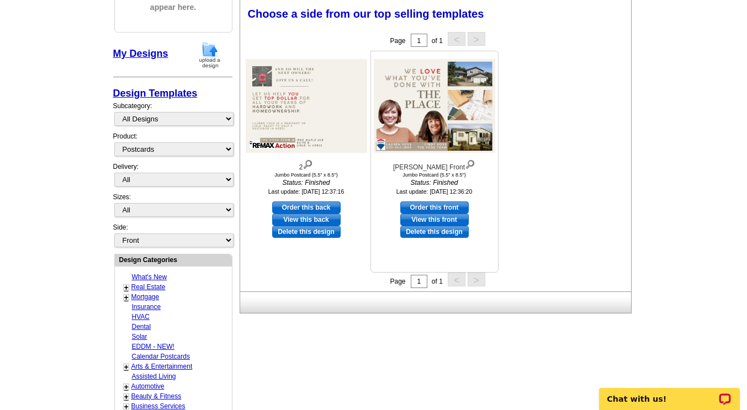
select select "2"
select select "back"
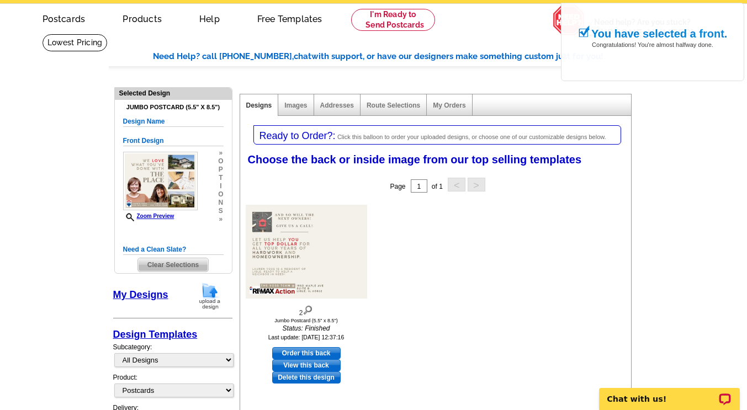
scroll to position [40, 0]
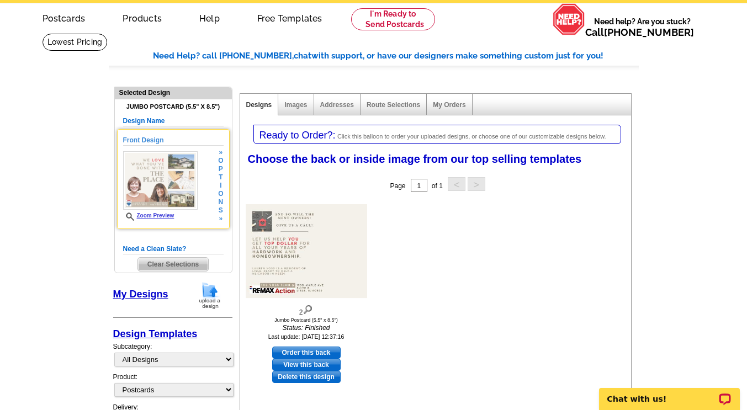
click at [220, 185] on span "i" at bounding box center [220, 186] width 5 height 8
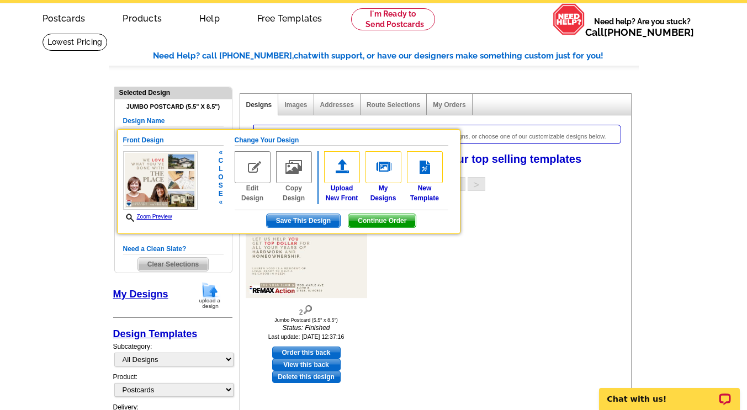
click at [252, 196] on link "Edit Design" at bounding box center [253, 177] width 36 height 52
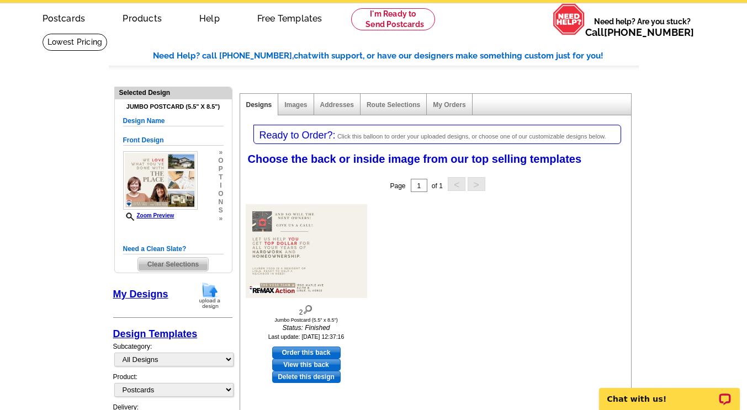
click at [181, 265] on span "Clear Selections" at bounding box center [173, 264] width 70 height 13
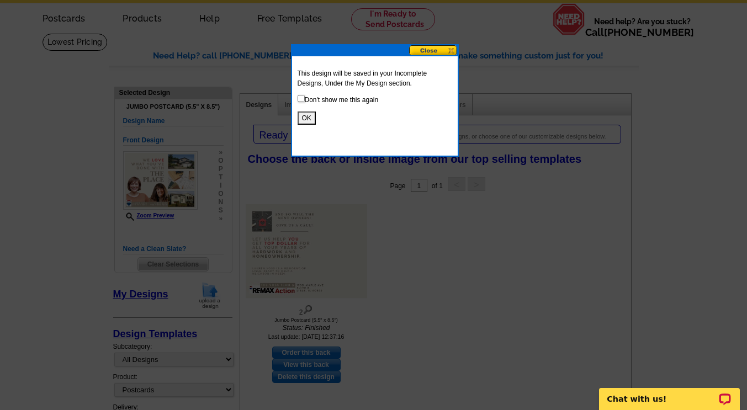
click at [306, 115] on button "OK" at bounding box center [306, 117] width 18 height 13
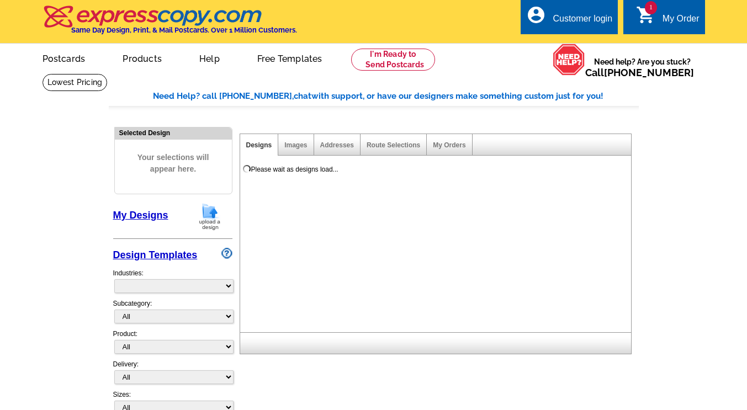
select select "785"
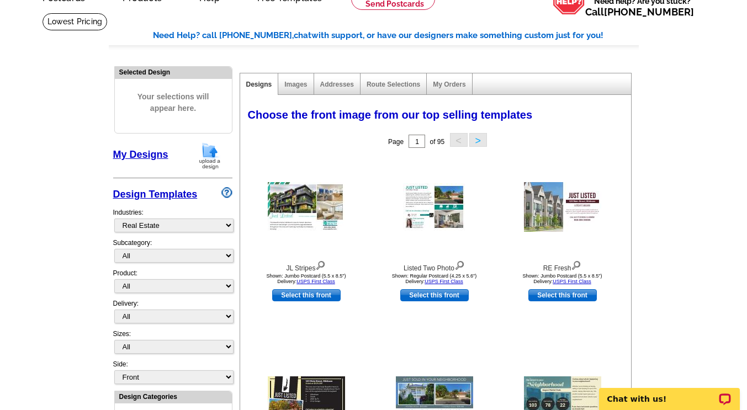
scroll to position [115, 0]
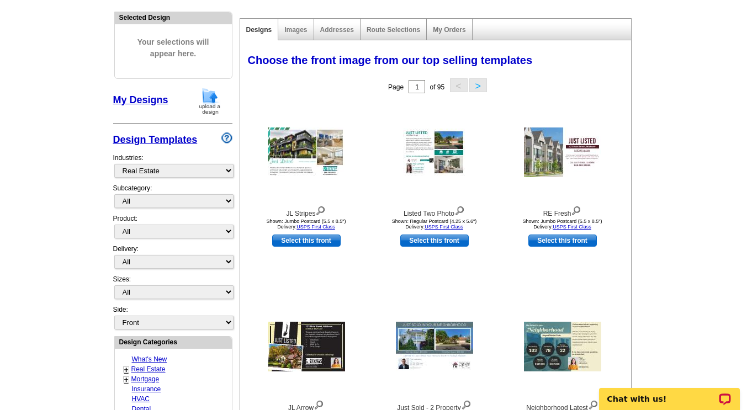
click at [210, 105] on img at bounding box center [209, 101] width 29 height 28
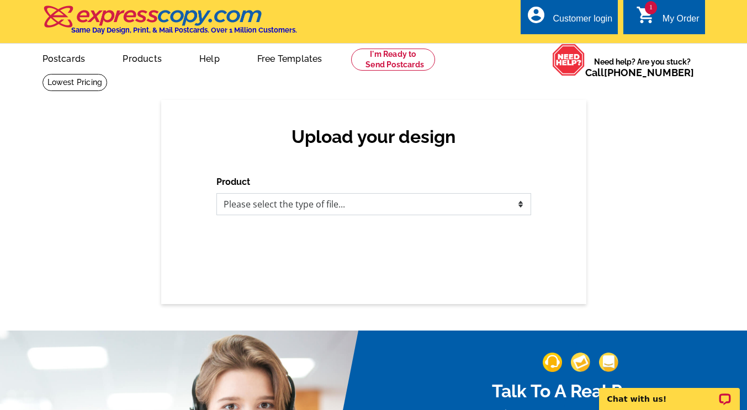
click at [300, 207] on select "Please select the type of file... Postcards Business Cards Letters and flyers G…" at bounding box center [373, 204] width 315 height 22
select select "1"
click at [216, 194] on select "Please select the type of file... Postcards Business Cards Letters and flyers G…" at bounding box center [373, 204] width 315 height 22
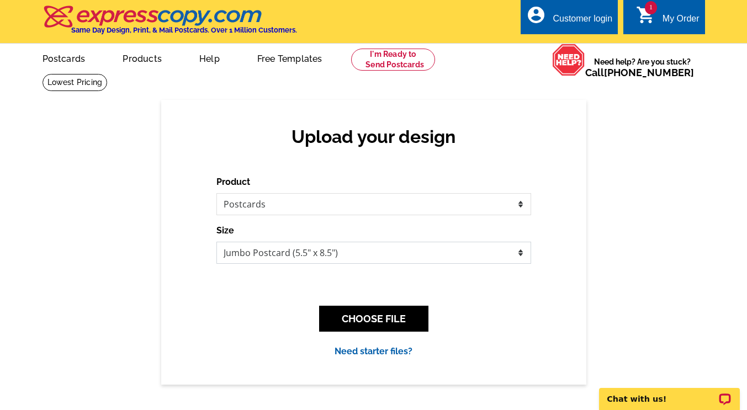
click at [278, 251] on select "Jumbo Postcard (5.5" x 8.5") Regular Postcard (4.25" x 5.6") Panoramic Postcard…" at bounding box center [373, 253] width 315 height 22
select select "1"
click at [216, 242] on select "Jumbo Postcard (5.5" x 8.5") Regular Postcard (4.25" x 5.6") Panoramic Postcard…" at bounding box center [373, 253] width 315 height 22
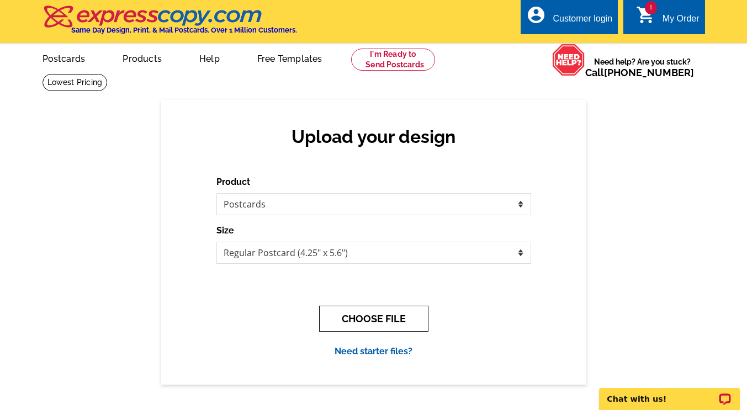
click at [360, 314] on button "CHOOSE FILE" at bounding box center [373, 319] width 109 height 26
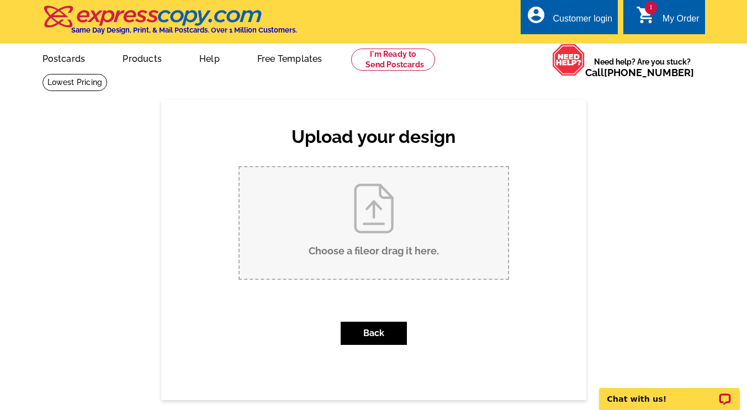
click at [366, 232] on input "Choose a file or drag it here ." at bounding box center [374, 222] width 268 height 111
type input "C:\fakepath\1.jpg"
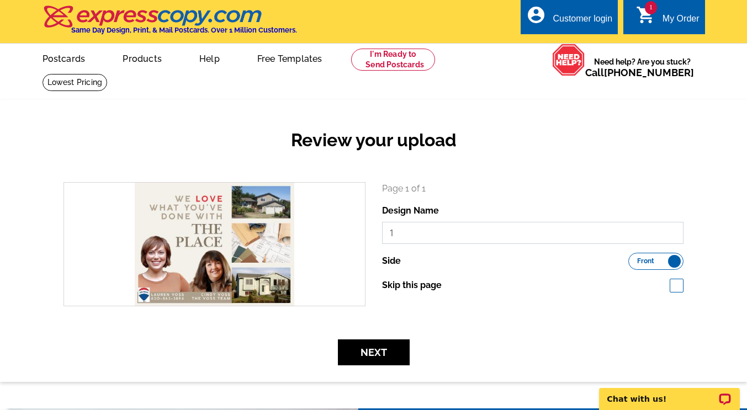
click at [457, 231] on input "1" at bounding box center [533, 233] width 302 height 22
type input "4X6 Lisle Front"
click at [385, 357] on button "Next" at bounding box center [374, 352] width 72 height 26
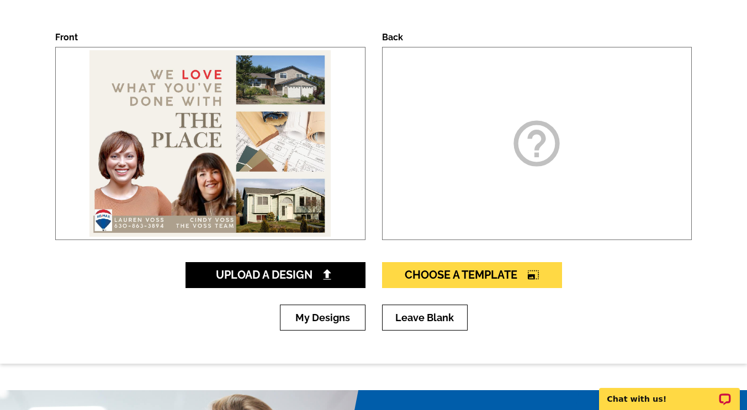
scroll to position [151, 0]
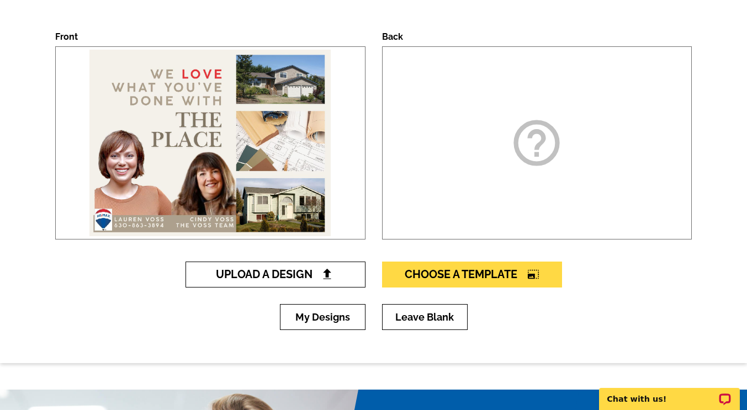
click at [318, 279] on span "Upload A Design" at bounding box center [275, 274] width 119 height 13
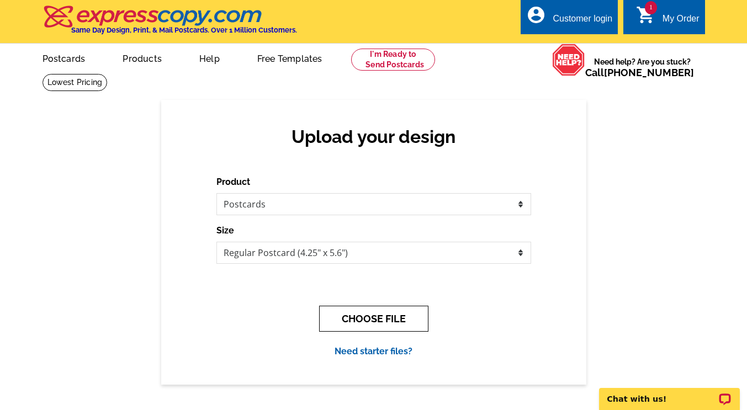
click at [351, 318] on button "CHOOSE FILE" at bounding box center [373, 319] width 109 height 26
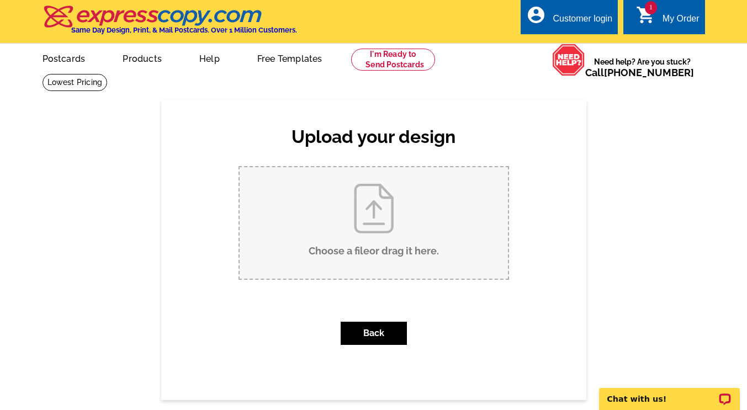
click at [365, 241] on input "Choose a file or drag it here ." at bounding box center [374, 222] width 268 height 111
type input "C:\fakepath\2.jpg"
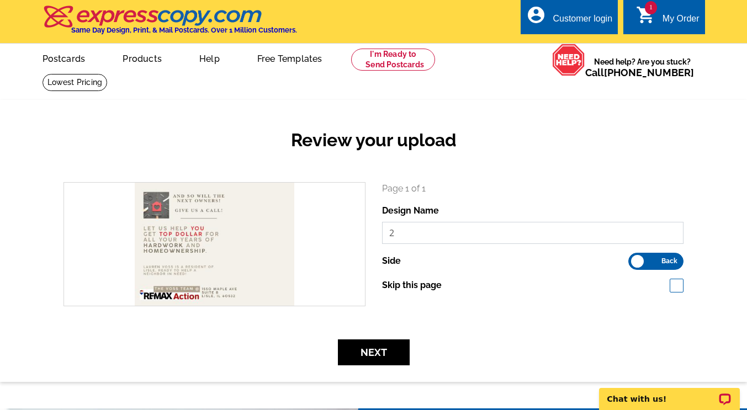
click at [401, 235] on input "2" at bounding box center [533, 233] width 302 height 22
type input "4x6 Lisle Back"
click at [385, 349] on button "Next" at bounding box center [374, 352] width 72 height 26
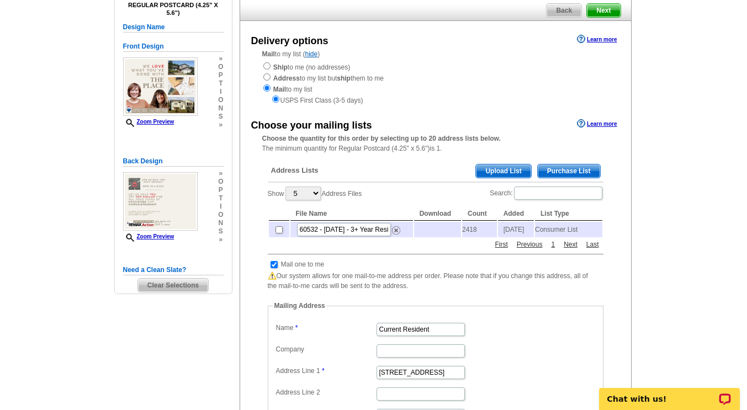
scroll to position [101, 0]
click at [279, 233] on input "checkbox" at bounding box center [278, 229] width 7 height 7
checkbox input "true"
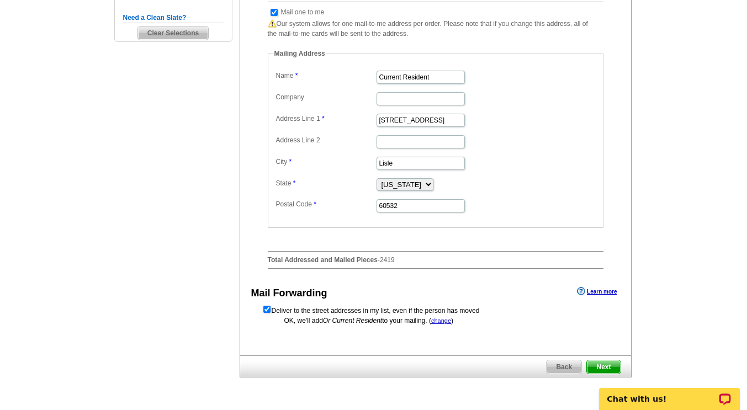
scroll to position [353, 0]
click at [596, 371] on span "Next" at bounding box center [603, 366] width 33 height 13
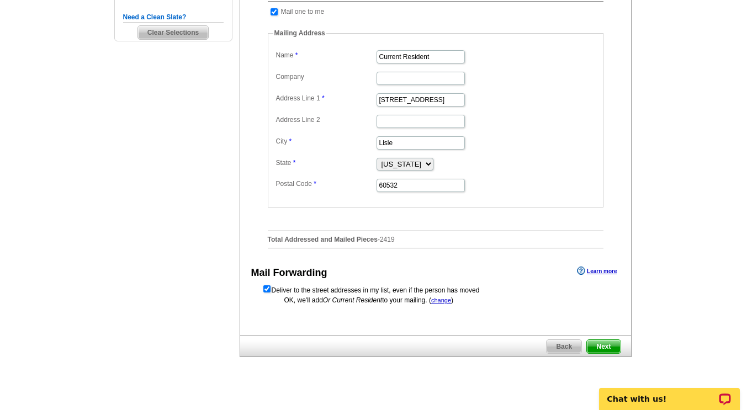
scroll to position [0, 0]
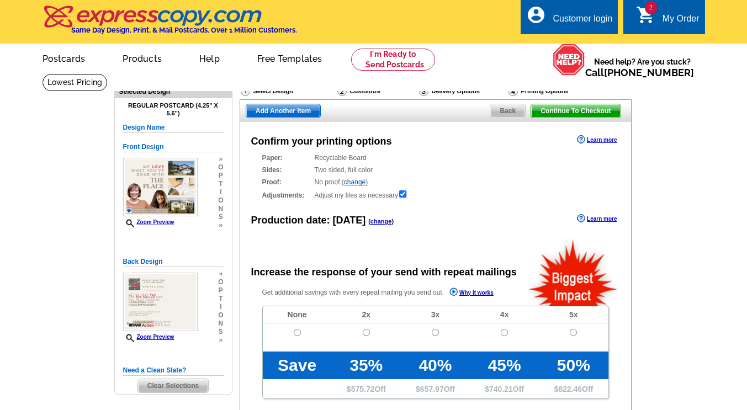
radio input "false"
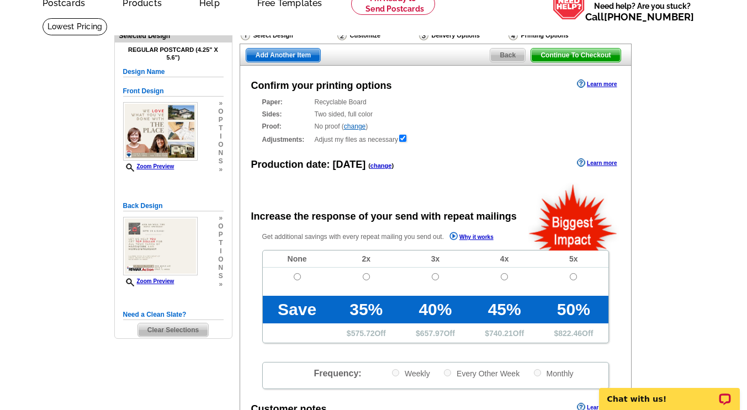
scroll to position [55, 0]
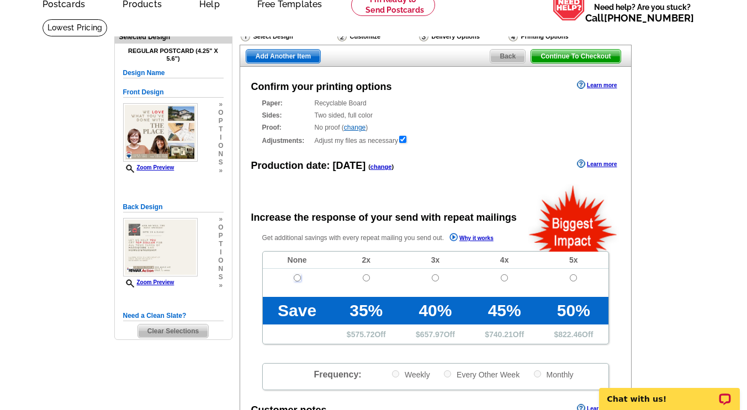
click at [294, 279] on input "radio" at bounding box center [297, 277] width 7 height 7
radio input "true"
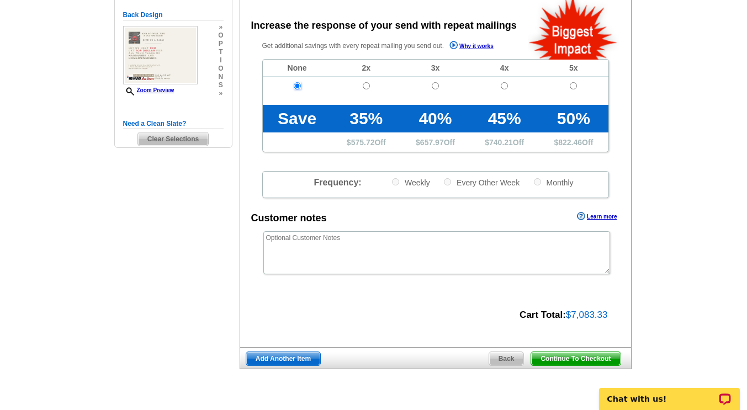
scroll to position [246, 0]
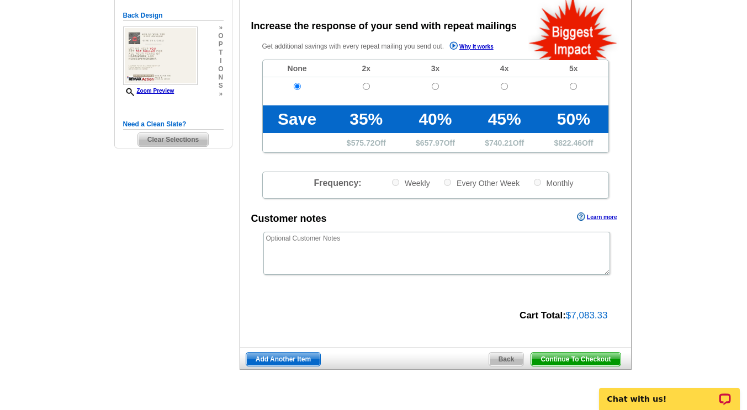
click at [582, 360] on span "Continue To Checkout" at bounding box center [575, 359] width 89 height 13
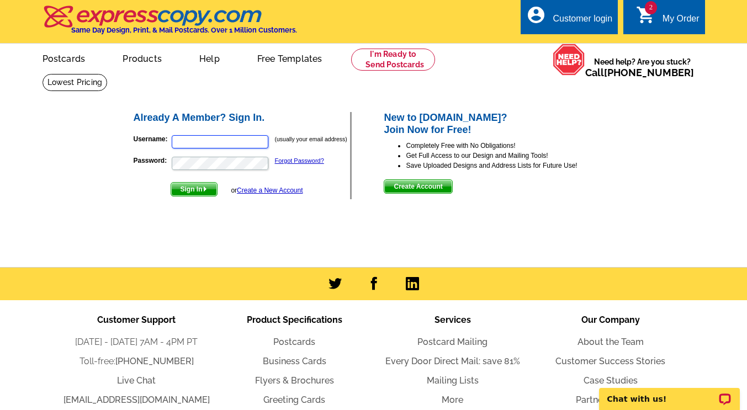
type input "[EMAIL_ADDRESS][PERSON_NAME][DOMAIN_NAME]"
click at [194, 195] on span "Sign In" at bounding box center [194, 189] width 46 height 13
